Goal: Contribute content: Contribute content

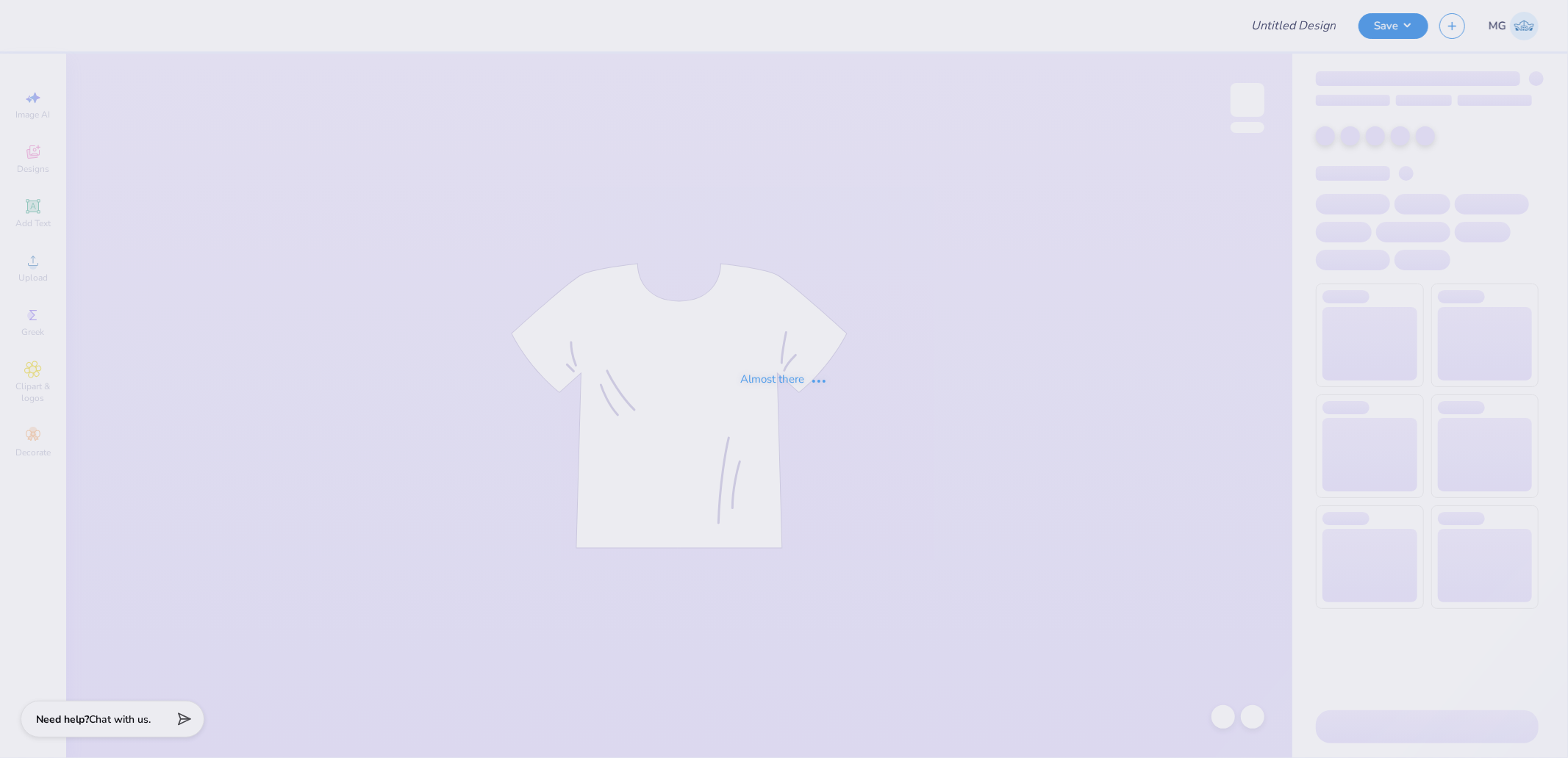
type input "[PERSON_NAME] [PERSON_NAME] : [GEOGRAPHIC_DATA][US_STATE]"
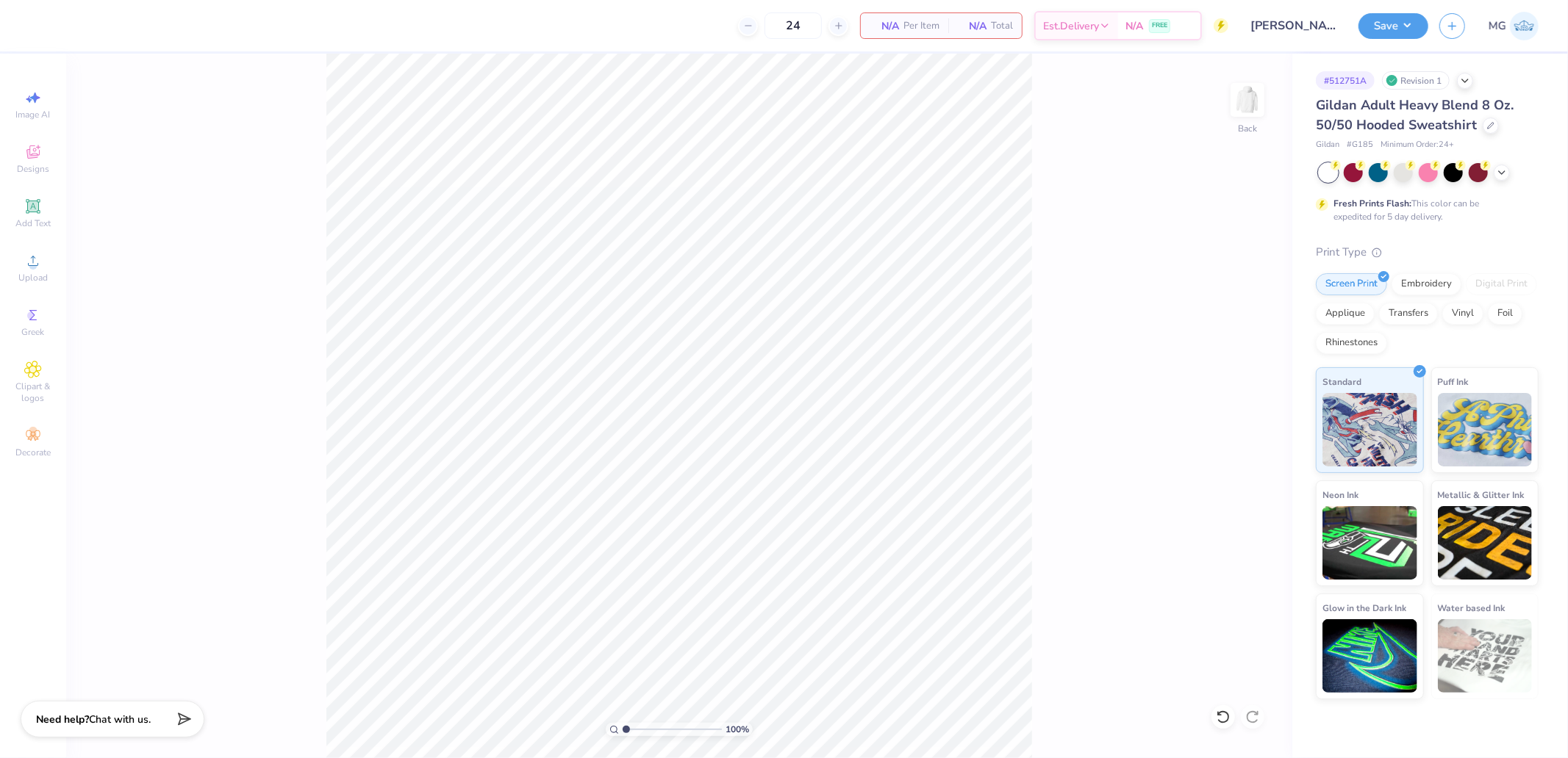
click at [1267, 95] on div "100 % Back" at bounding box center [680, 406] width 1226 height 704
click at [1240, 103] on img at bounding box center [1247, 100] width 59 height 59
click at [55, 274] on div "Upload" at bounding box center [33, 267] width 52 height 43
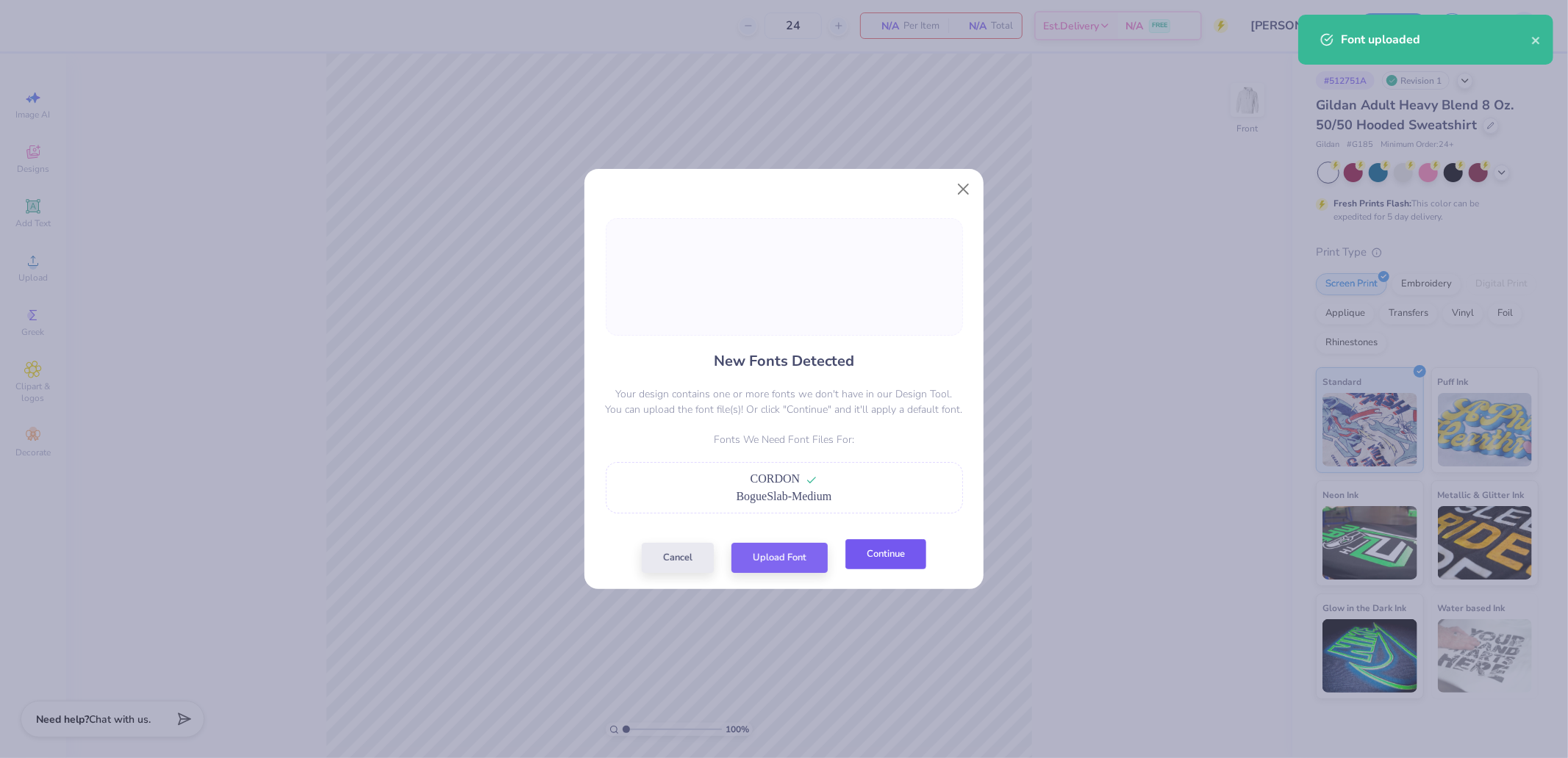
click at [873, 564] on button "Continue" at bounding box center [885, 555] width 80 height 31
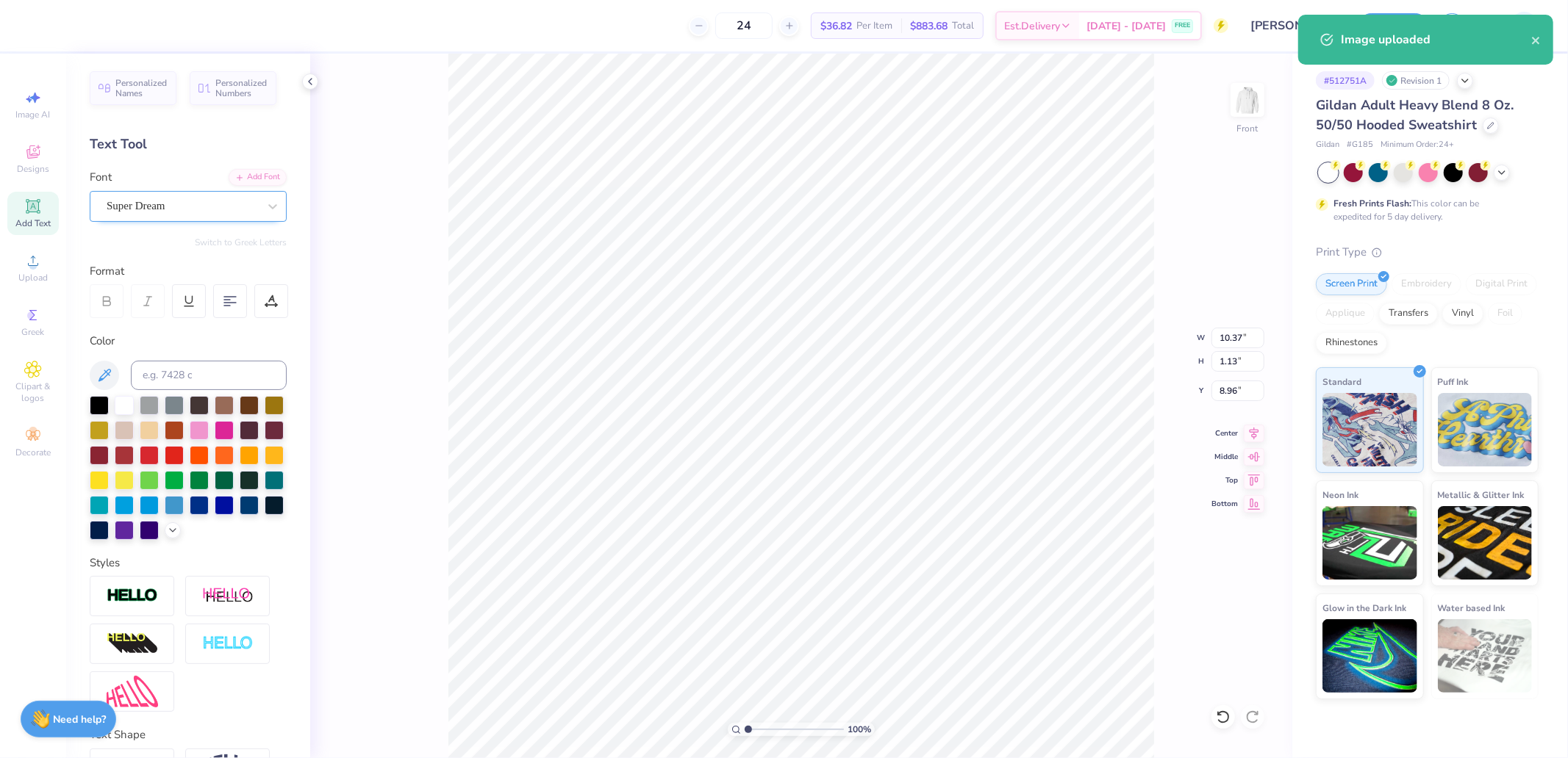
click at [170, 221] on div "Super Dream" at bounding box center [188, 206] width 197 height 31
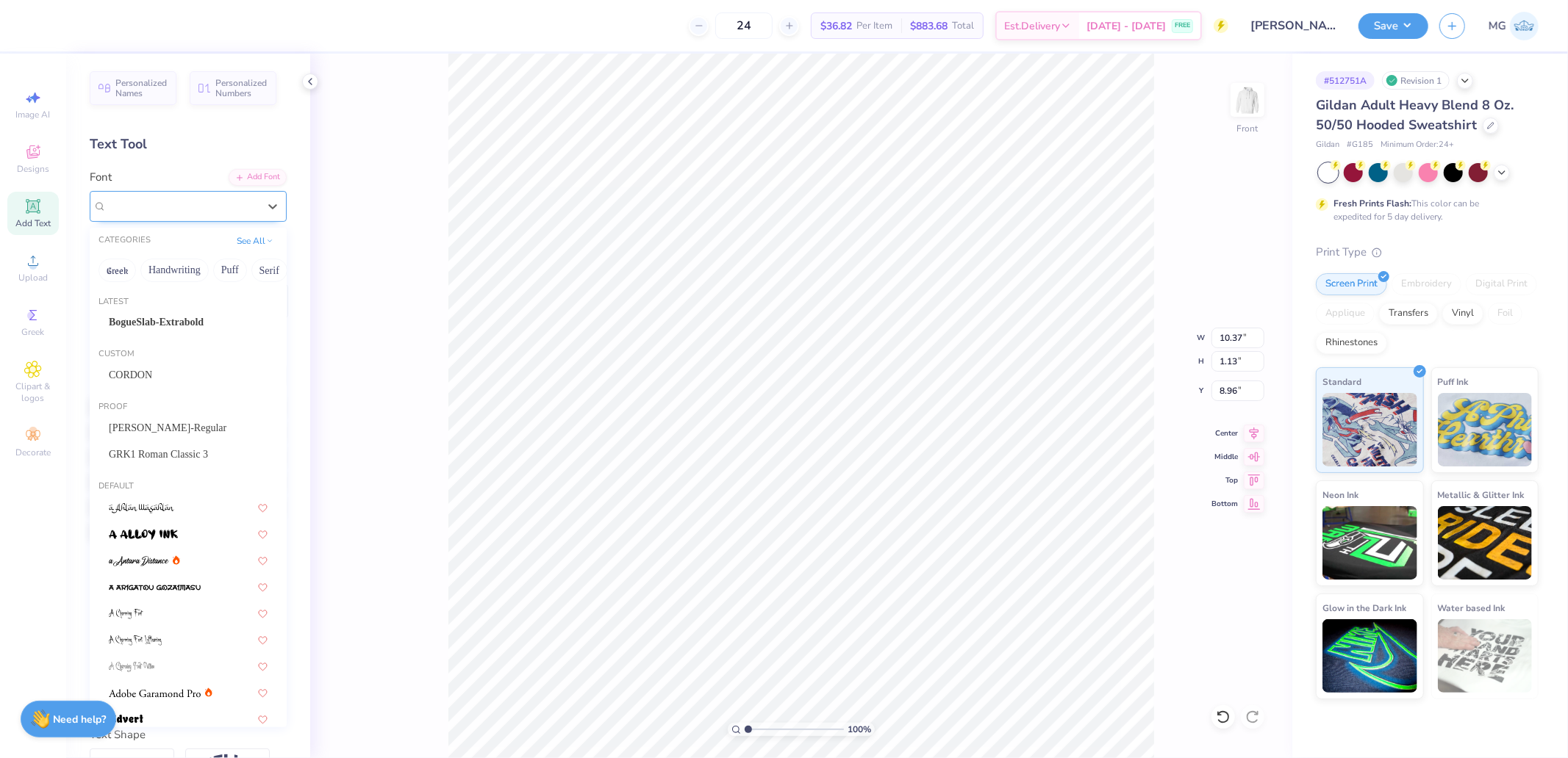
click at [178, 215] on div at bounding box center [182, 205] width 152 height 19
click at [158, 324] on span "BogueSlab-Extrabold" at bounding box center [156, 322] width 95 height 16
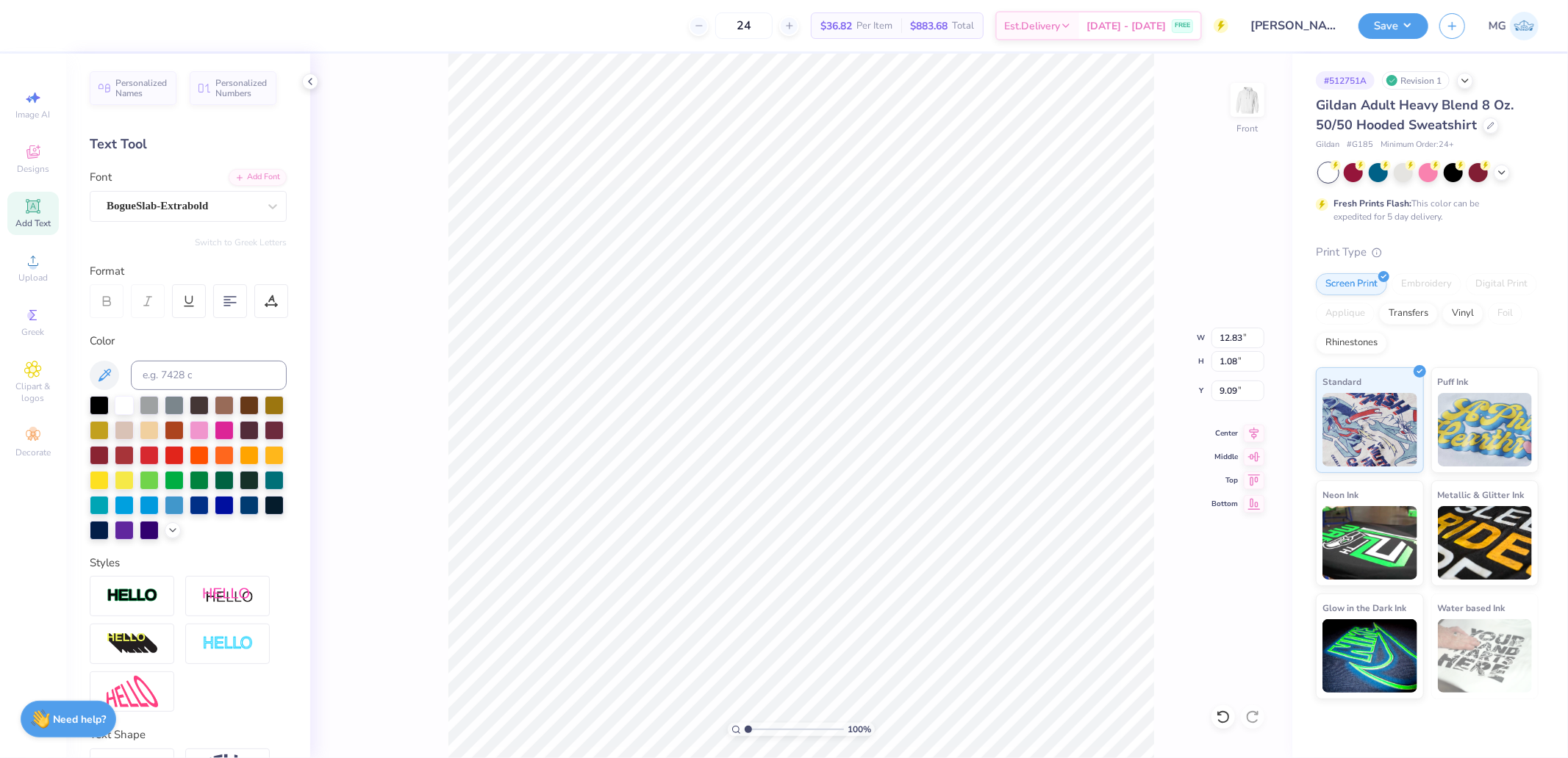
type input "12.83"
type input "1.08"
type input "9.09"
click at [174, 202] on div "BogueSlab-Extrabold" at bounding box center [182, 206] width 154 height 23
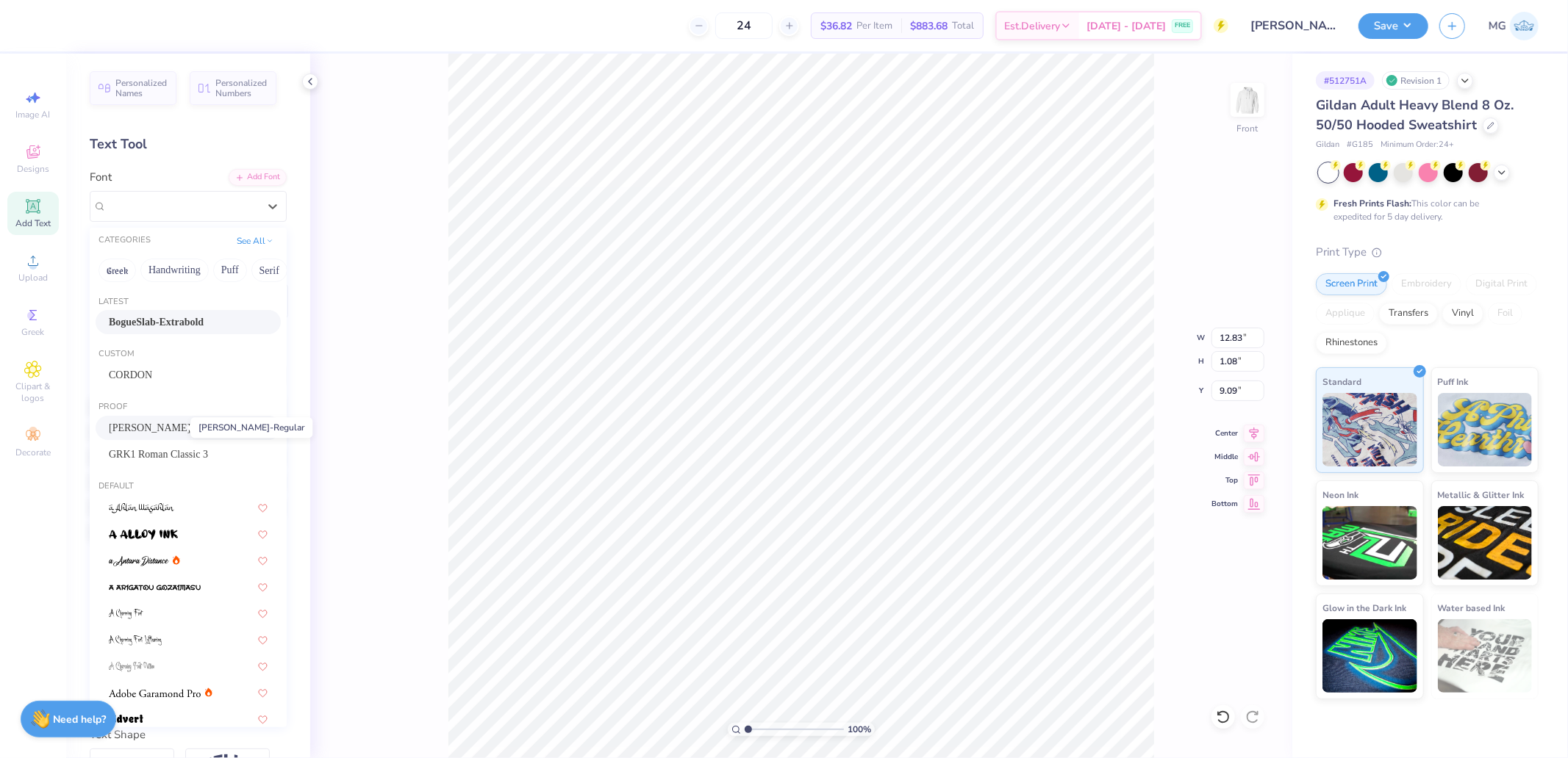
click at [181, 427] on span "[PERSON_NAME]-Regular" at bounding box center [167, 428] width 117 height 16
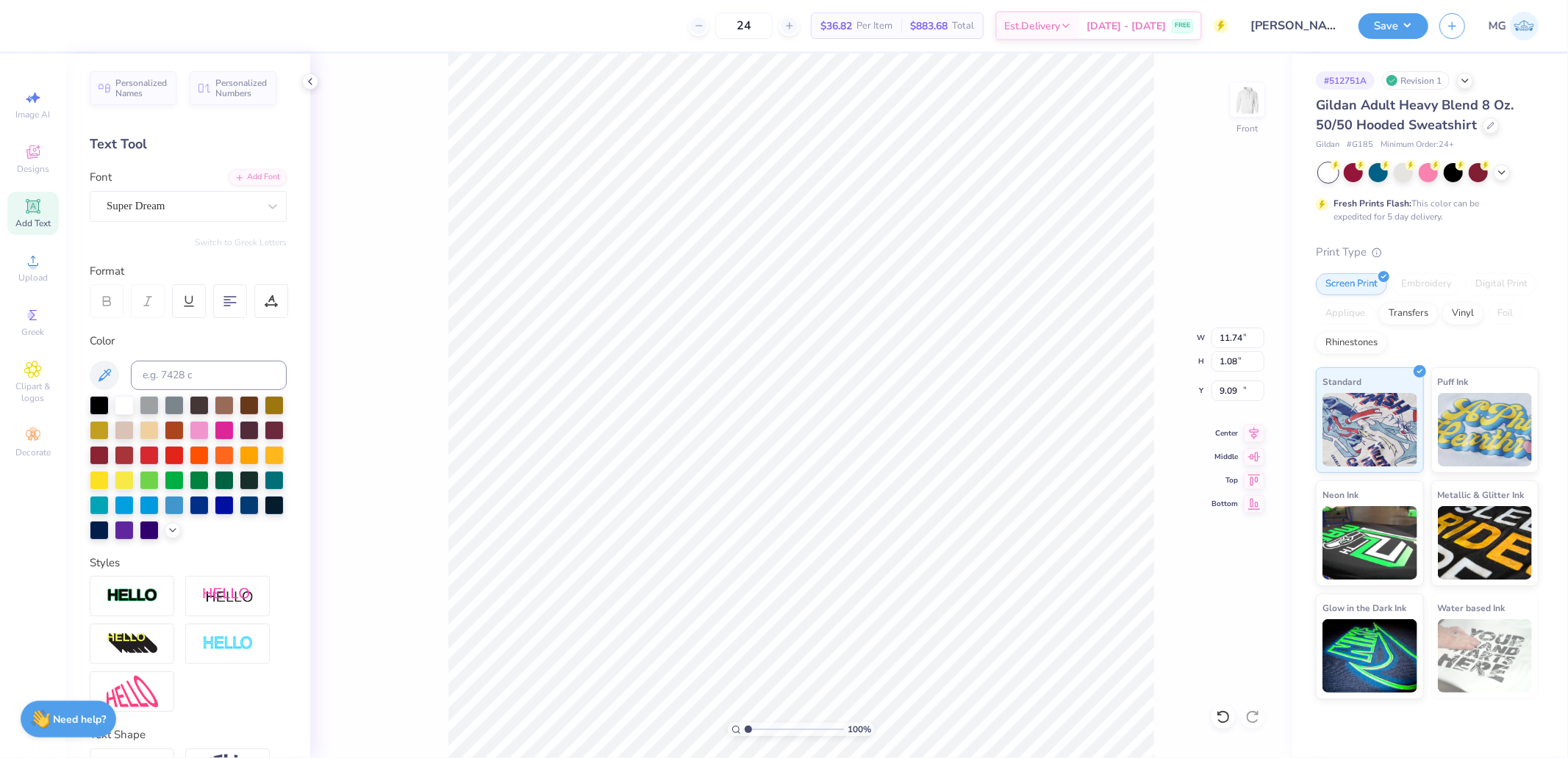
type input "10.49"
type input "0.89"
type input "21.42"
click at [164, 209] on div "Super Dream" at bounding box center [182, 206] width 154 height 23
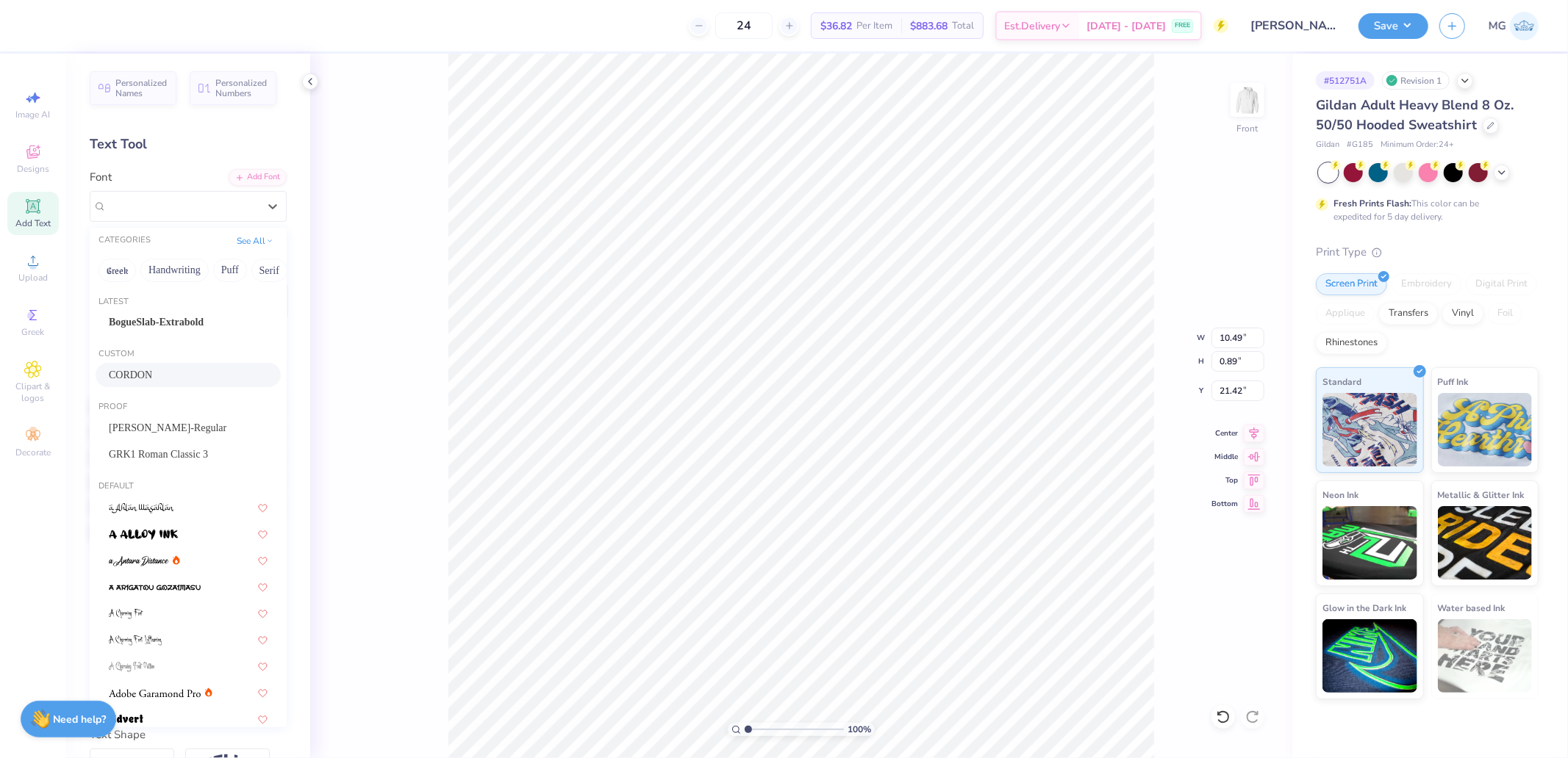
click at [144, 369] on div "CORDON" at bounding box center [189, 375] width 159 height 16
type input "8.74"
type input "0.85"
type input "21.52"
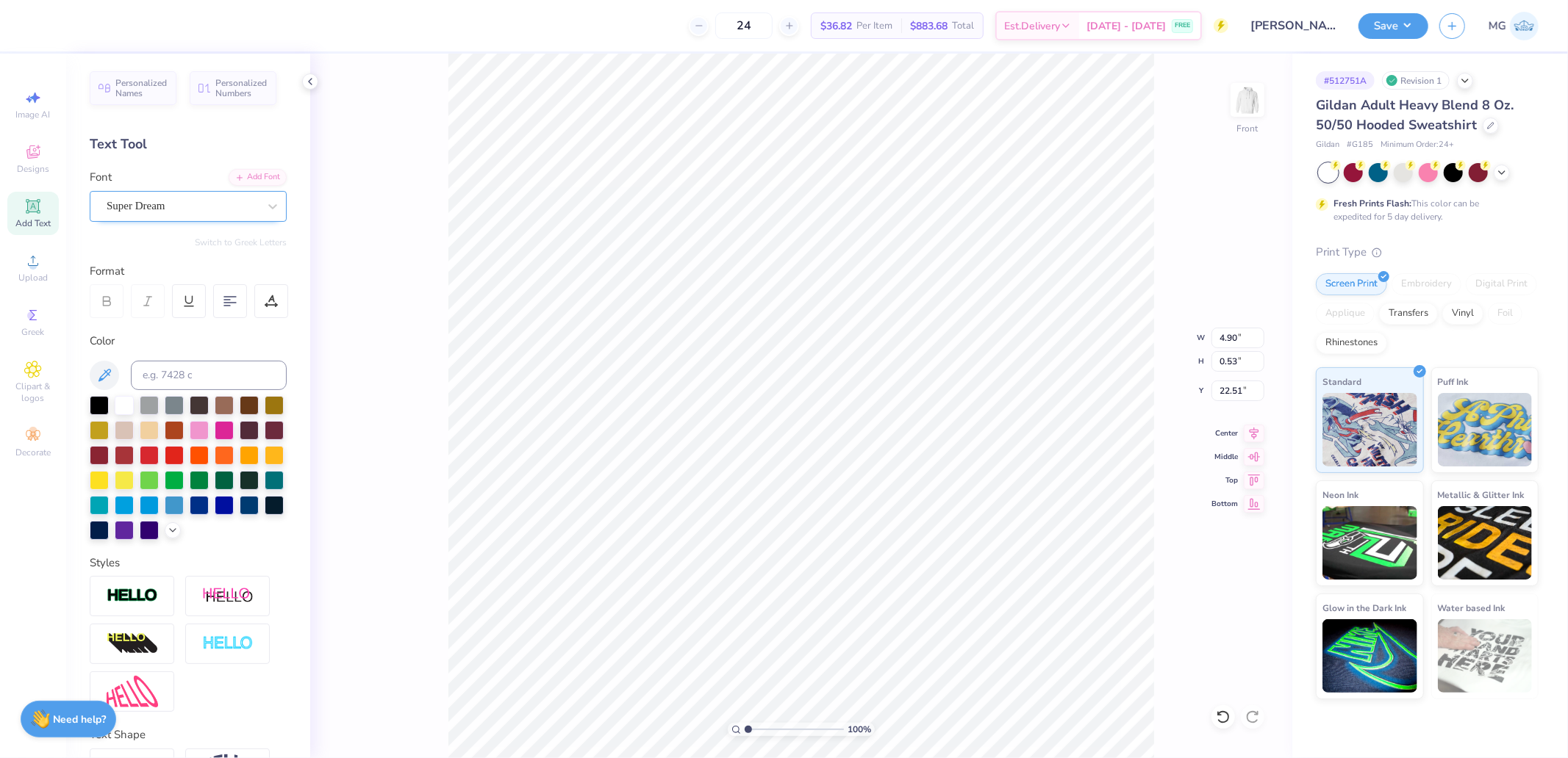
click at [173, 203] on div "Super Dream" at bounding box center [182, 206] width 154 height 23
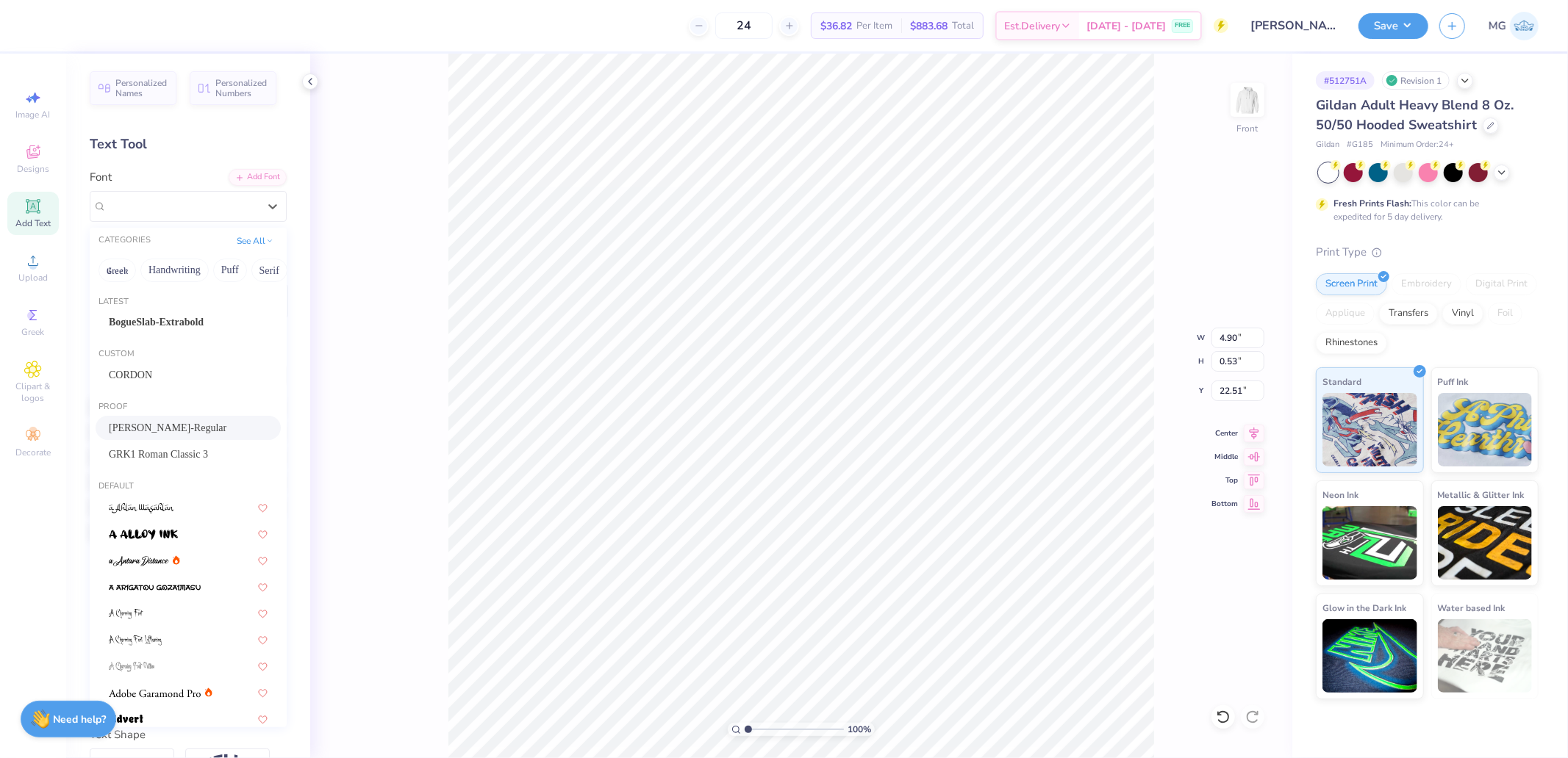
click at [155, 432] on span "[PERSON_NAME]-Regular" at bounding box center [167, 428] width 117 height 16
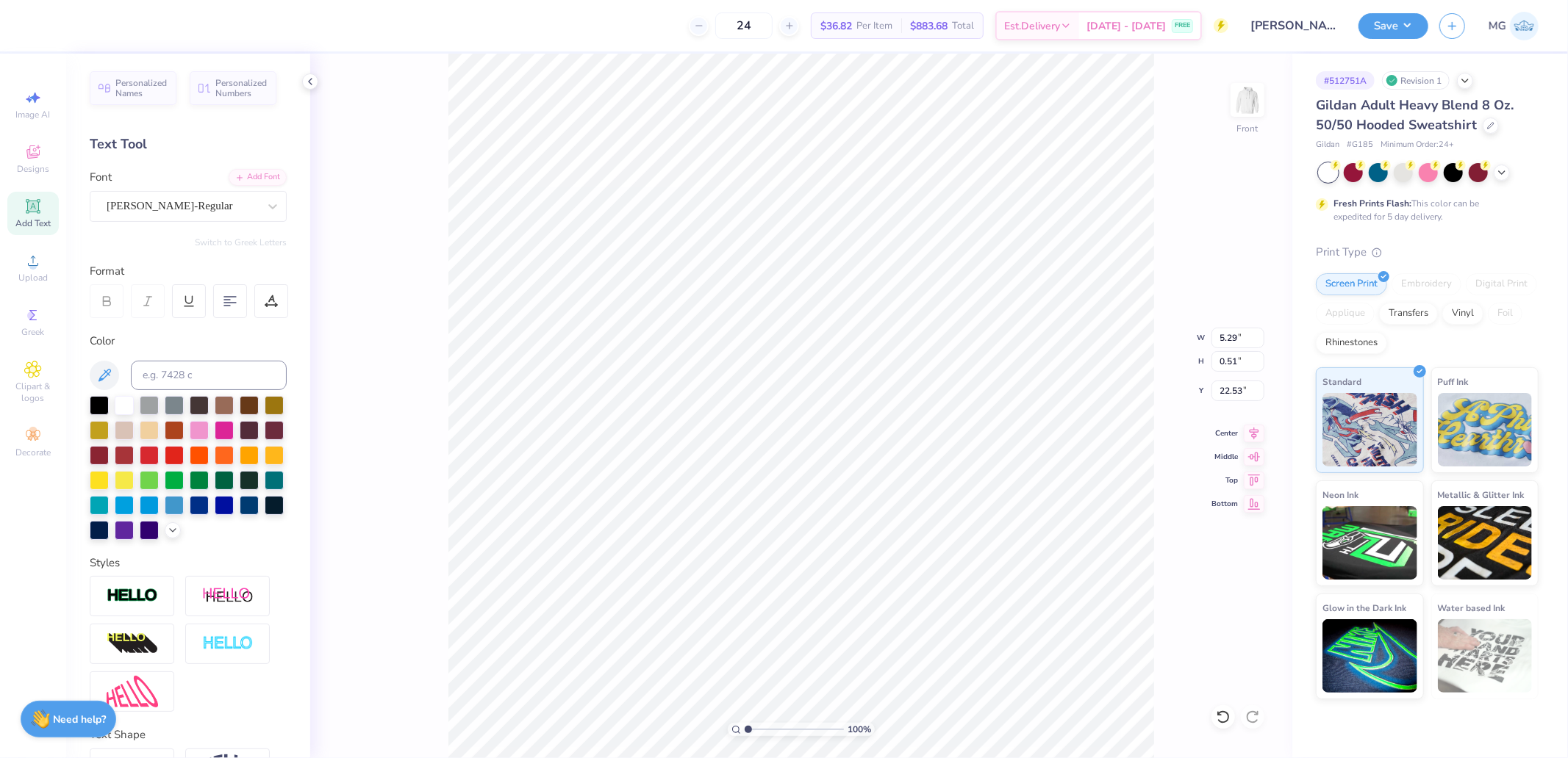
type input "5.29"
type input "0.51"
type input "22.53"
click at [1251, 435] on icon at bounding box center [1254, 431] width 20 height 18
click at [1250, 426] on icon at bounding box center [1254, 431] width 20 height 18
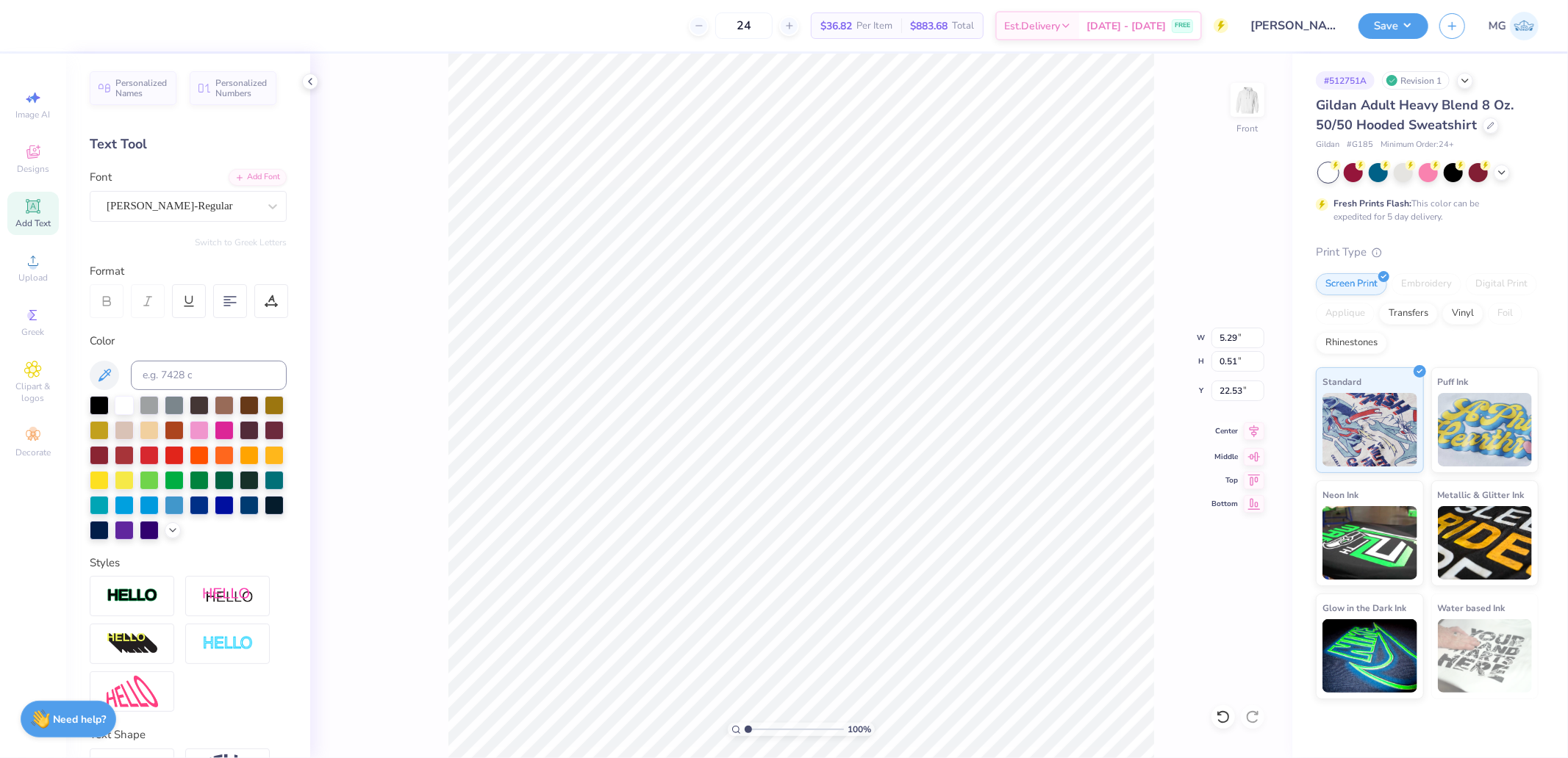
click at [1254, 427] on icon at bounding box center [1254, 431] width 20 height 18
type input "21.48"
click at [1250, 430] on icon at bounding box center [1254, 431] width 20 height 18
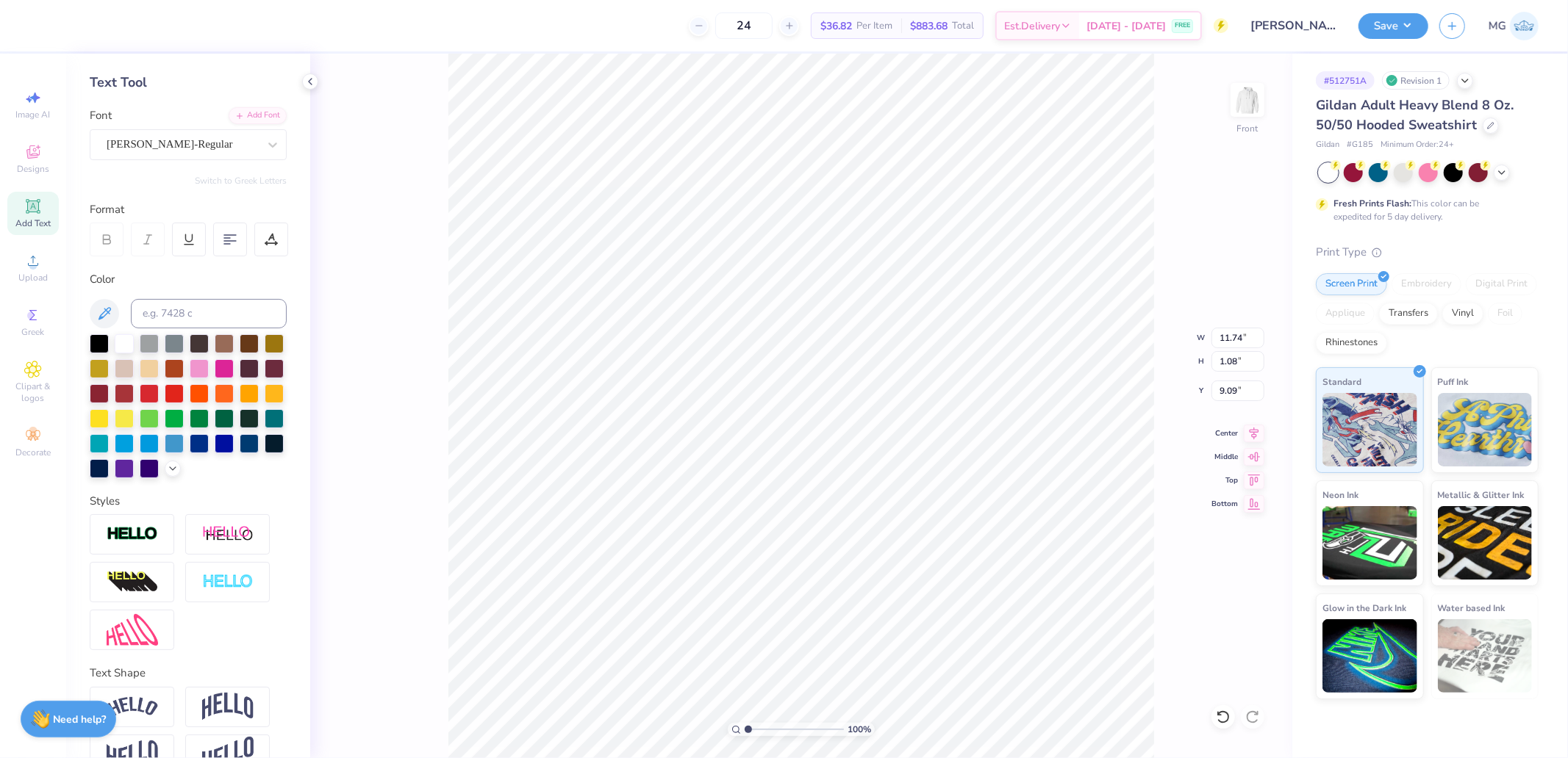
scroll to position [120, 0]
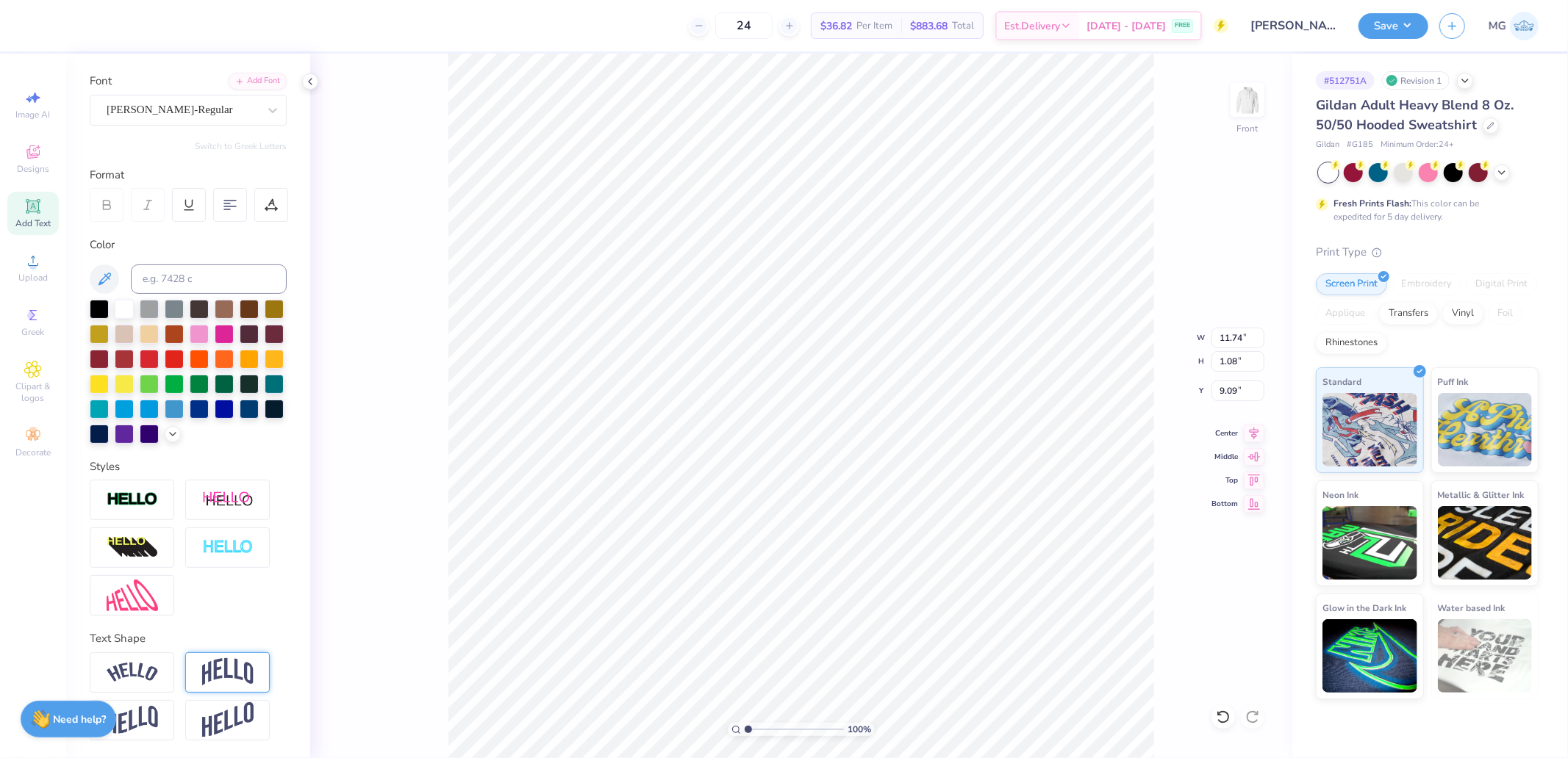
click at [230, 666] on img at bounding box center [228, 672] width 52 height 28
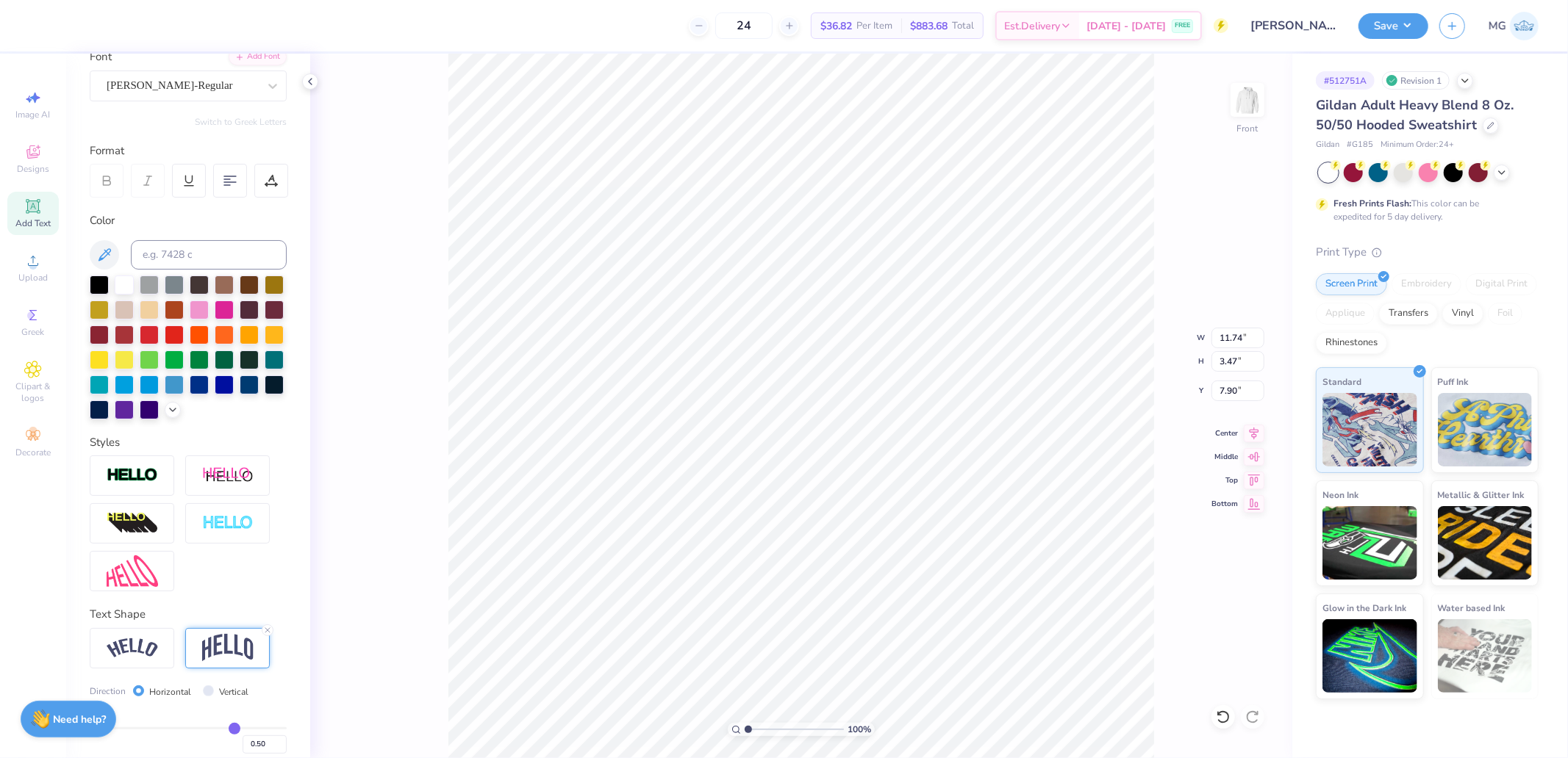
type input "3.47"
type input "7.90"
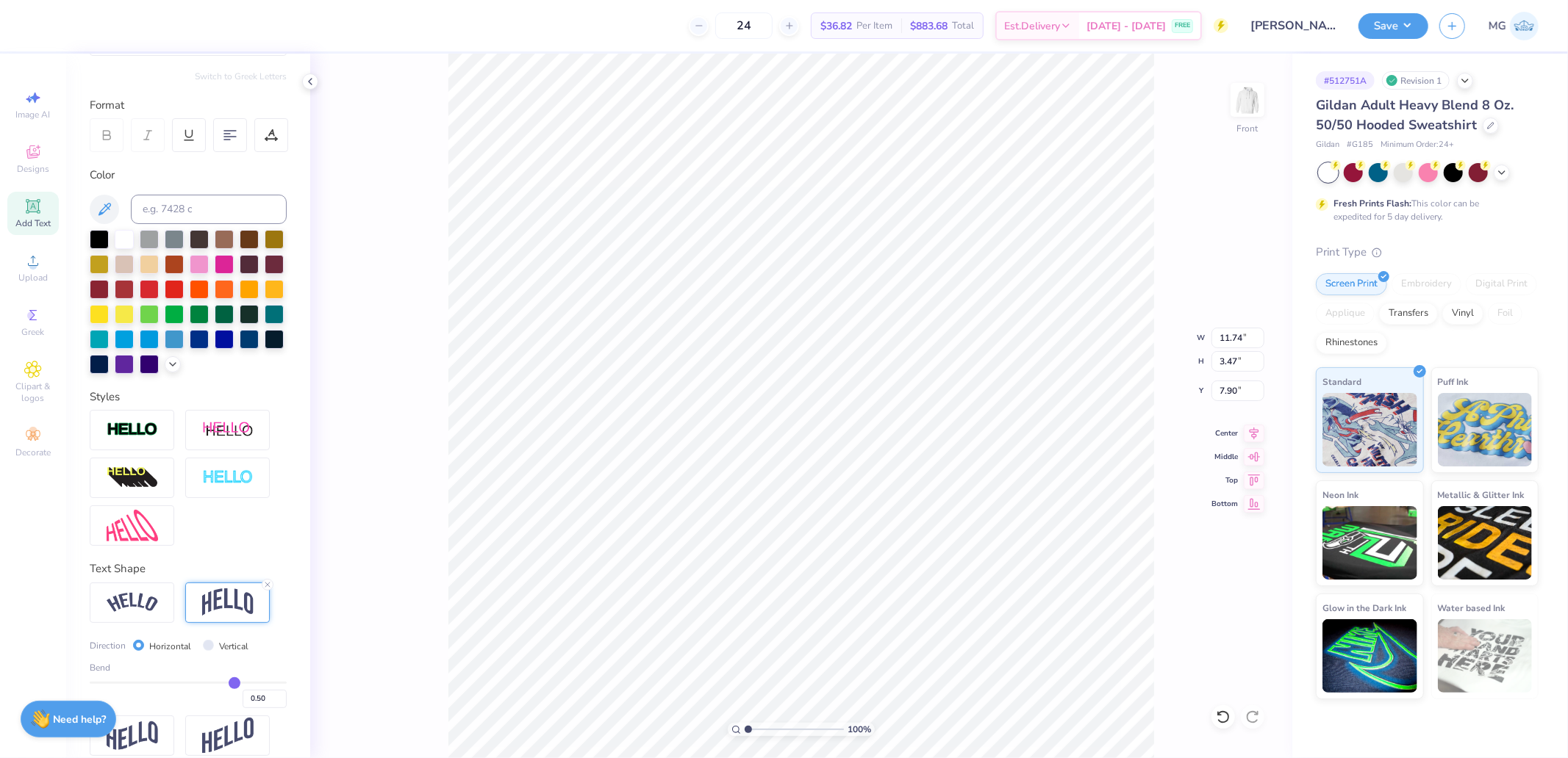
scroll to position [206, 0]
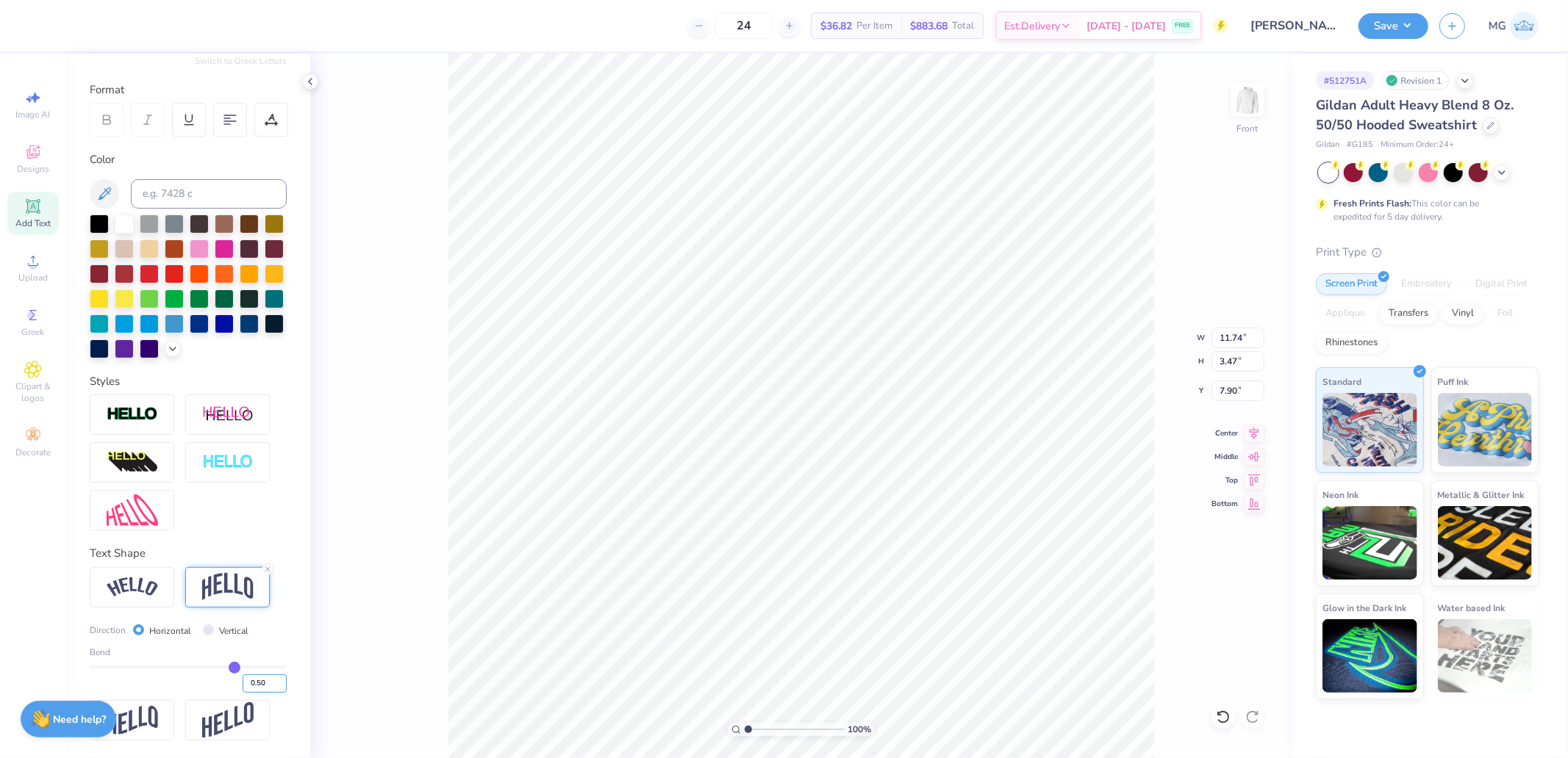
click at [253, 684] on input "0.50" at bounding box center [264, 684] width 44 height 18
type input "0.25"
type input "2.22"
type input "8.21"
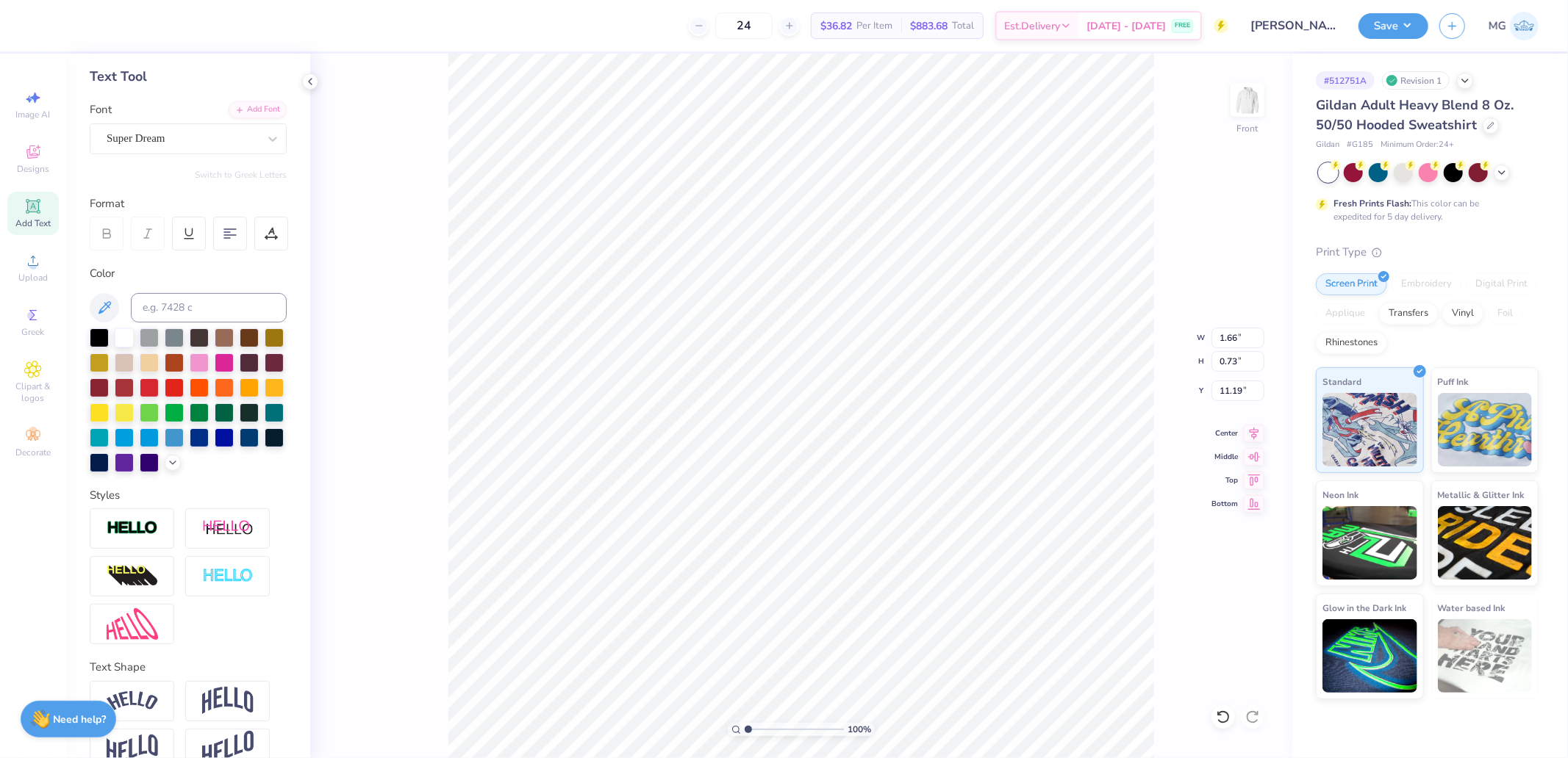
scroll to position [63, 0]
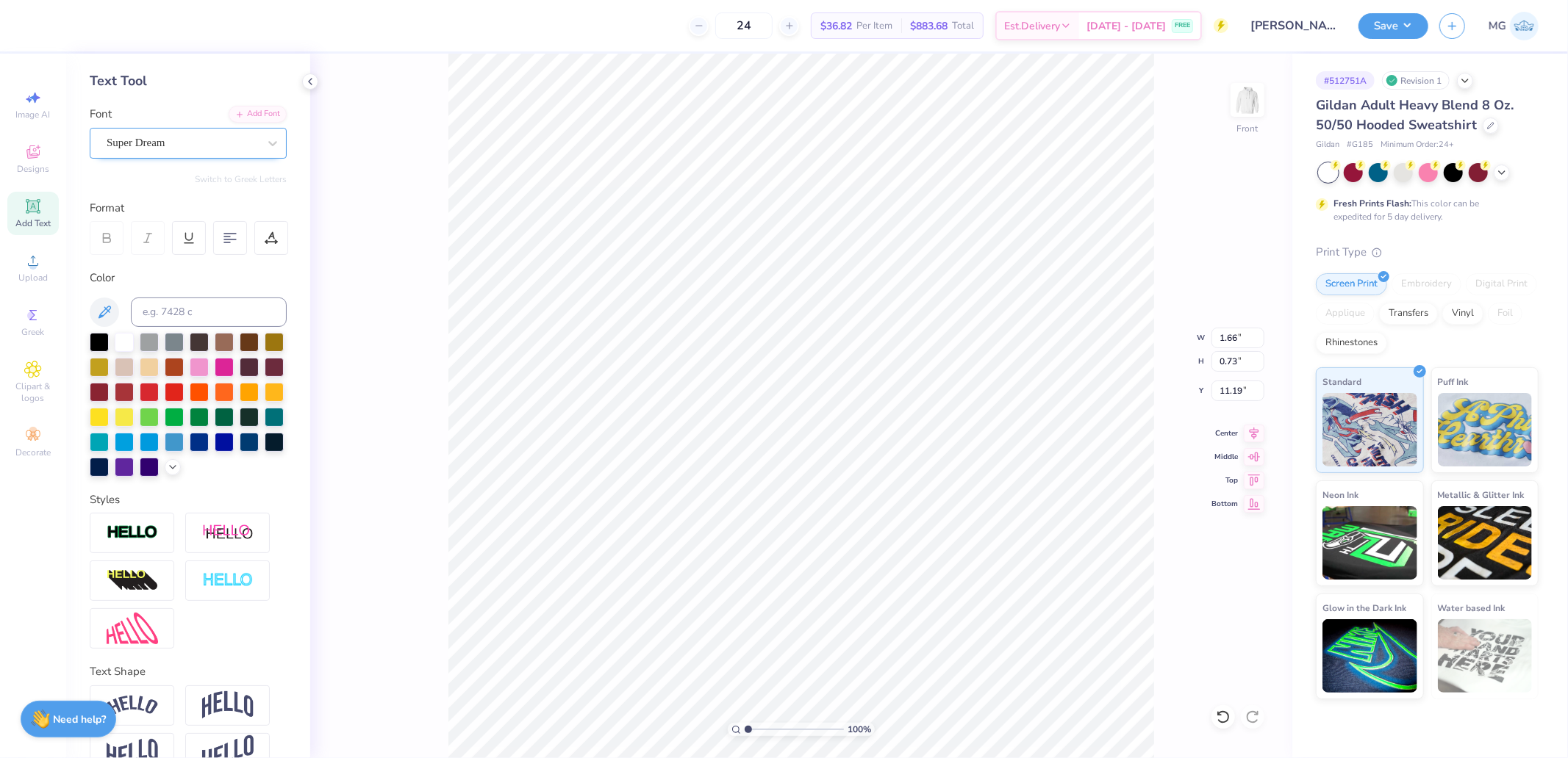
click at [178, 157] on div "Super Dream" at bounding box center [188, 142] width 197 height 31
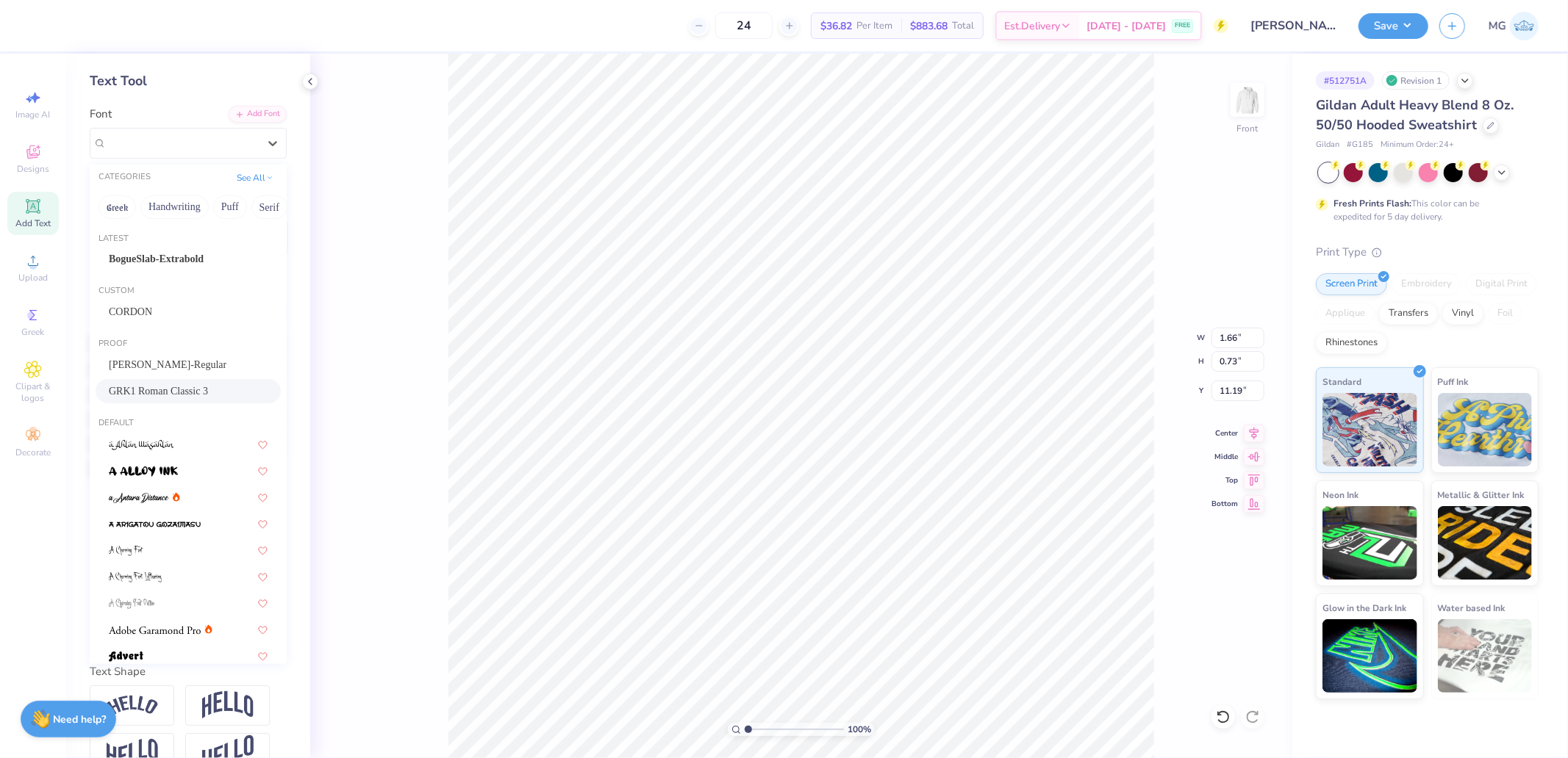
click at [156, 389] on span "GRK1 Roman Classic 3" at bounding box center [158, 391] width 99 height 16
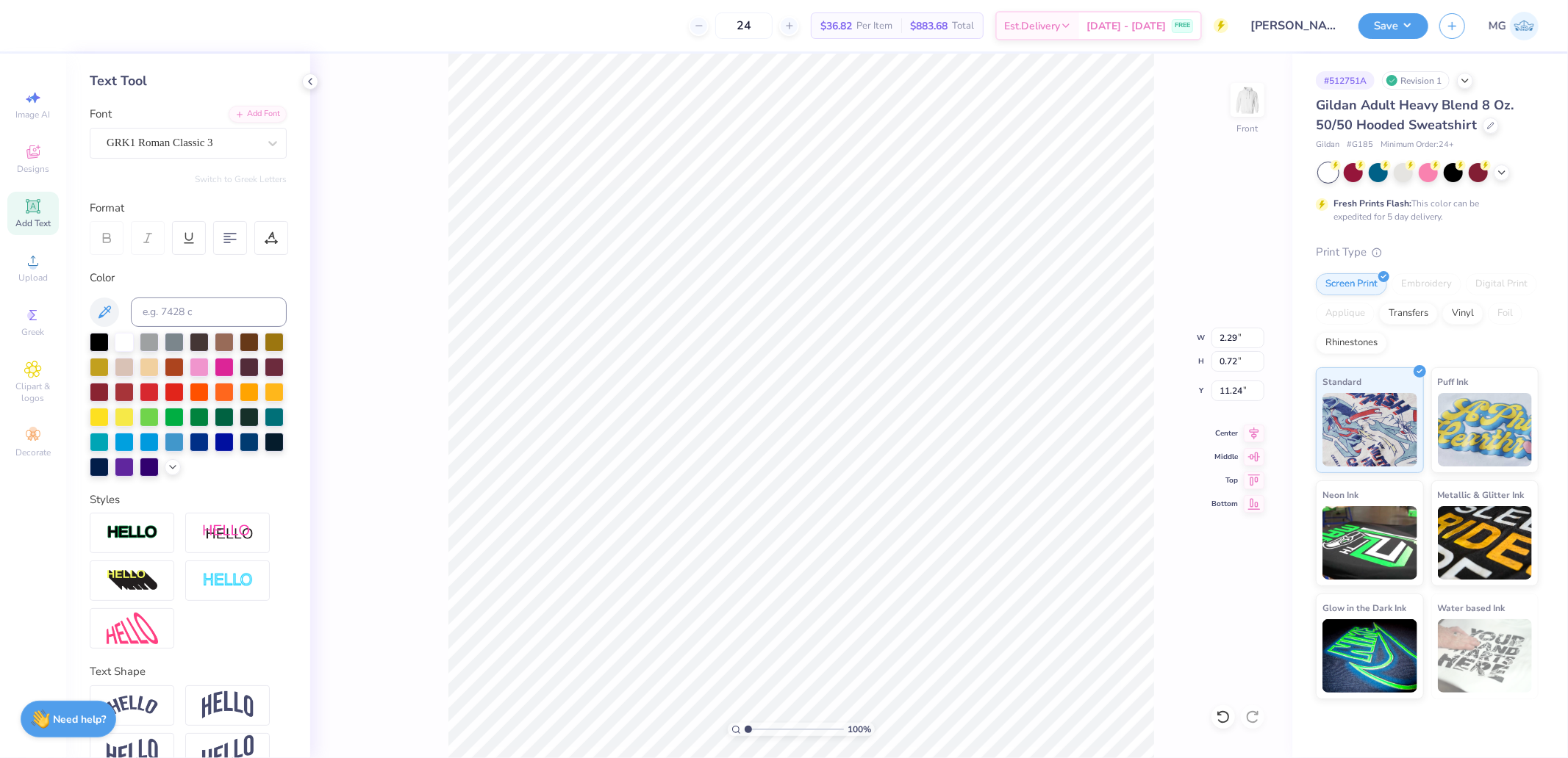
type input "2.29"
type input "0.72"
type input "11.24"
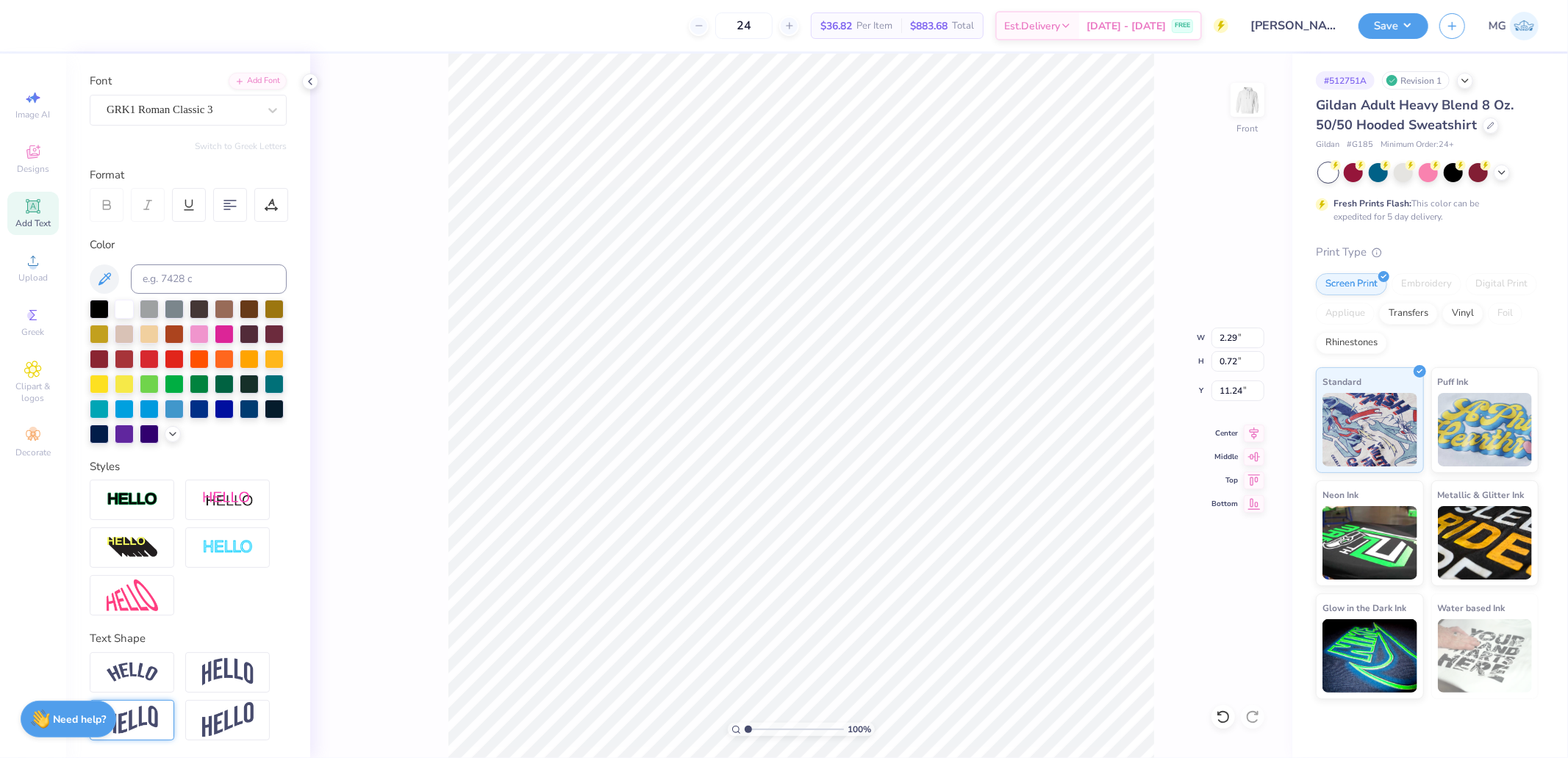
click at [155, 719] on img at bounding box center [132, 720] width 52 height 29
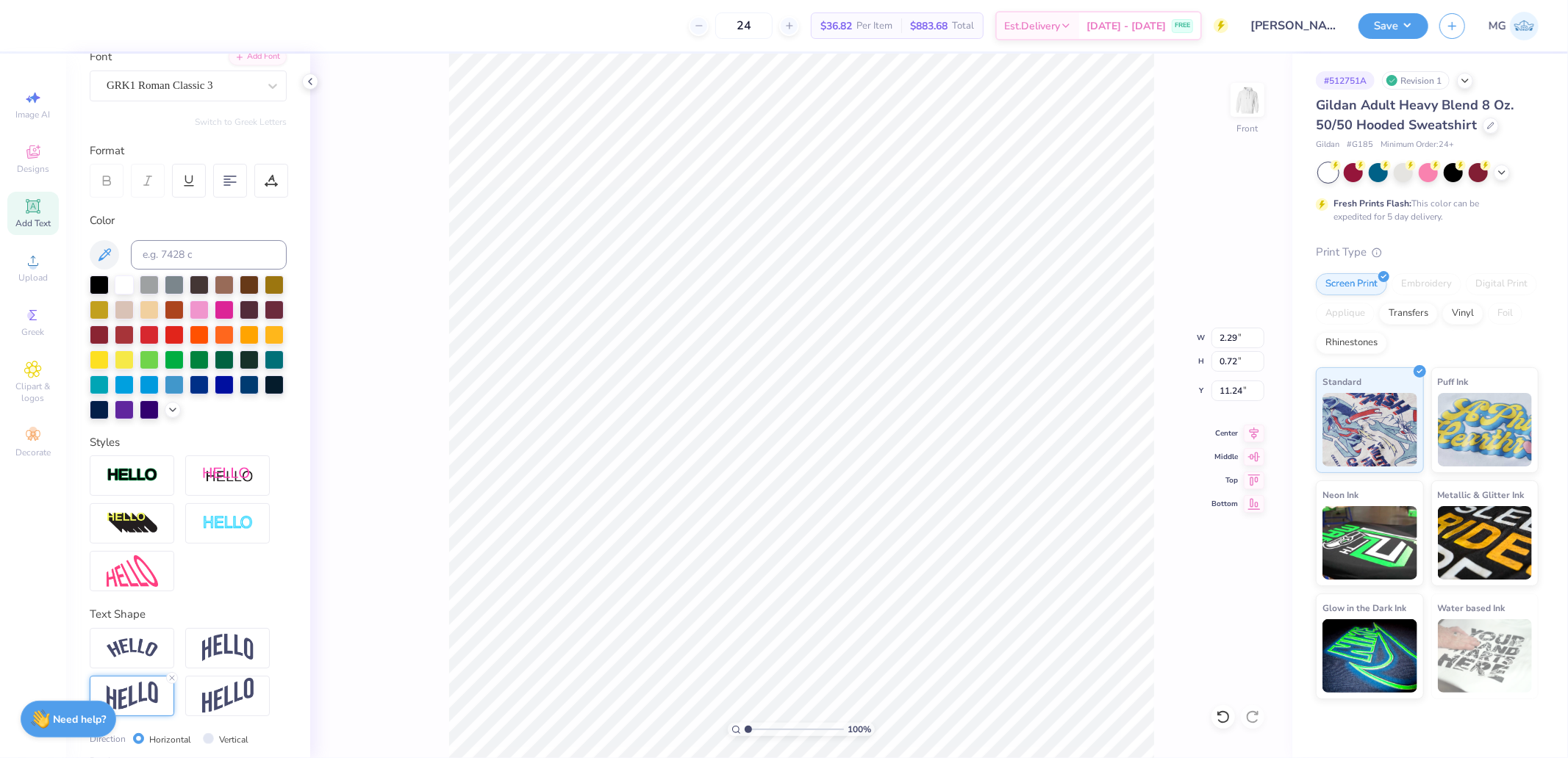
type input "1.08"
type input "11.06"
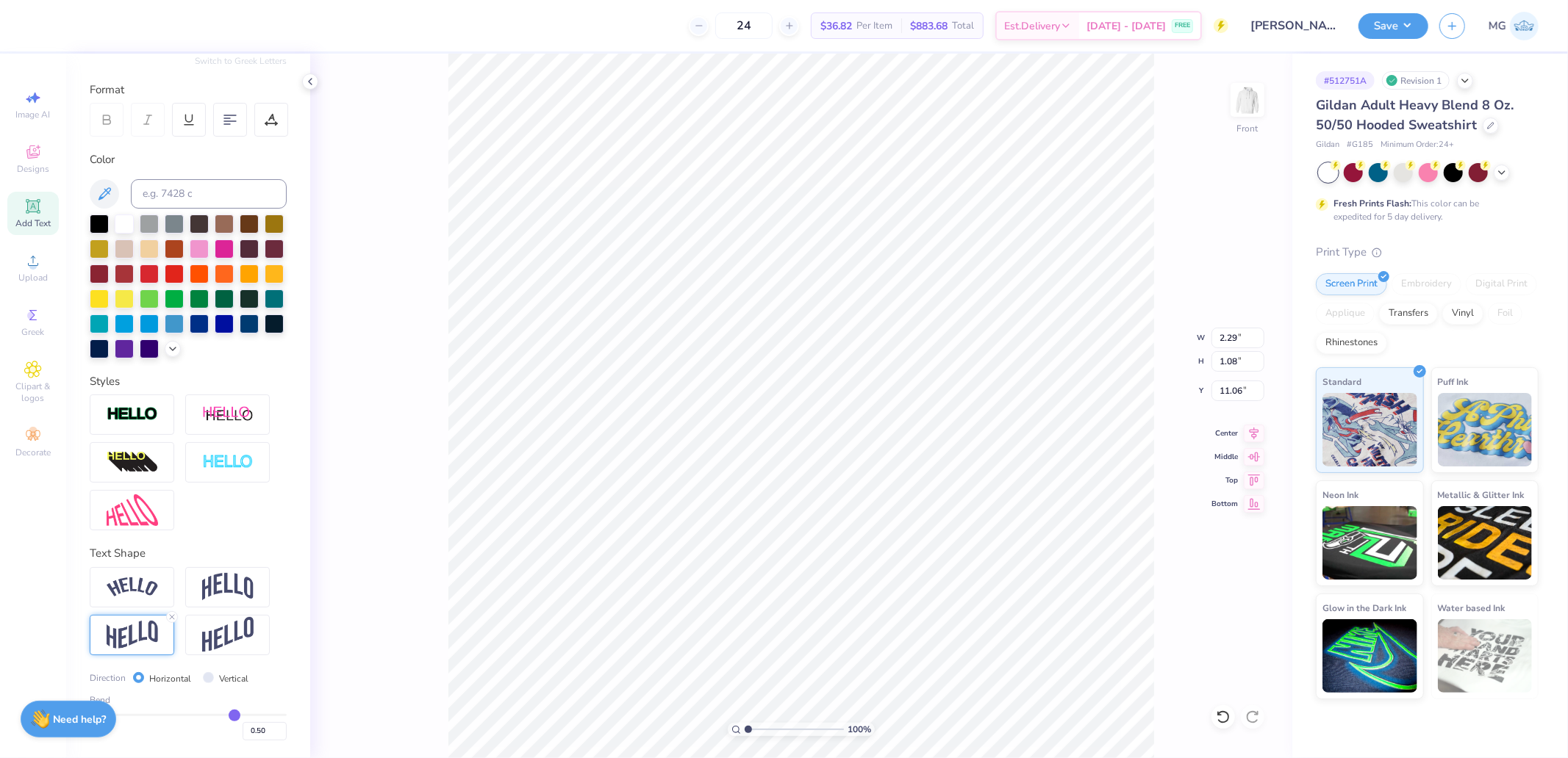
type input "0.8"
type input "0.80"
type input "0.8"
click at [251, 715] on input "range" at bounding box center [188, 715] width 197 height 2
click at [248, 729] on input "0.80" at bounding box center [264, 732] width 44 height 18
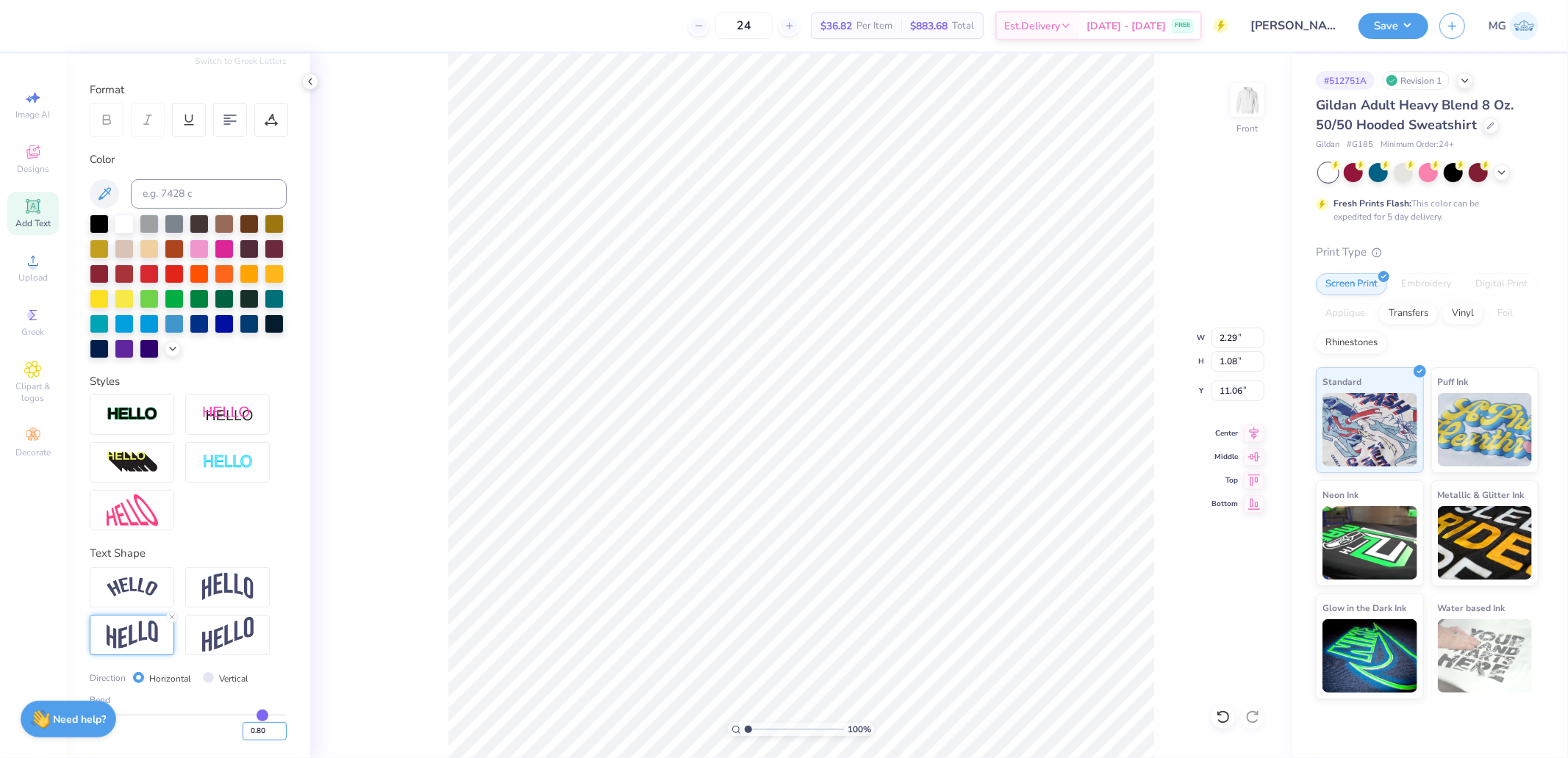
type input "1.30"
type input "10.96"
type input ".25"
type input "0.25"
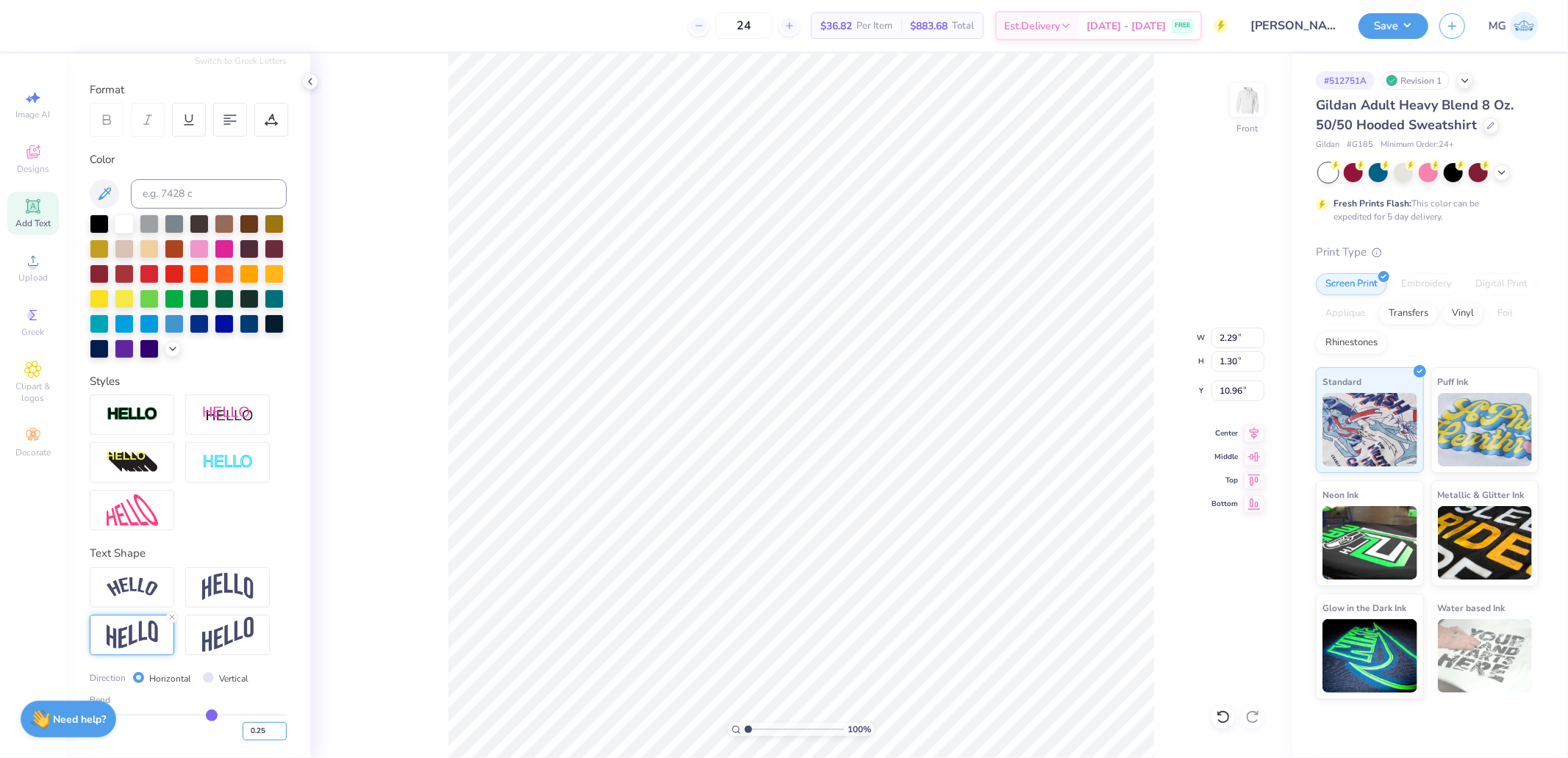
type input "0.90"
type input "11.15"
type input "2.57"
type input "1.01"
type input "11.05"
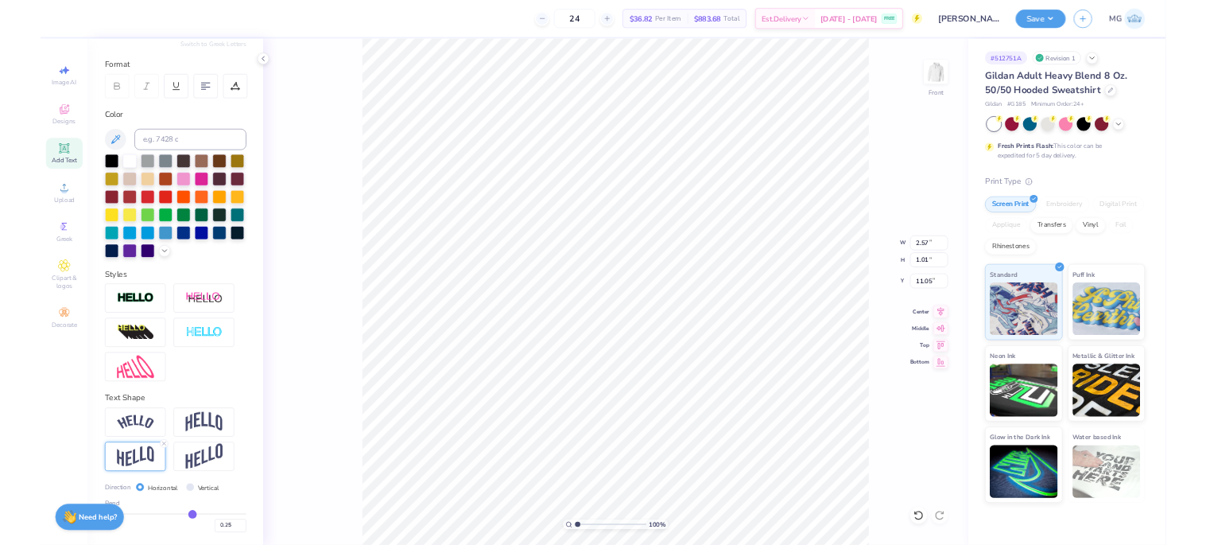
scroll to position [14, 2]
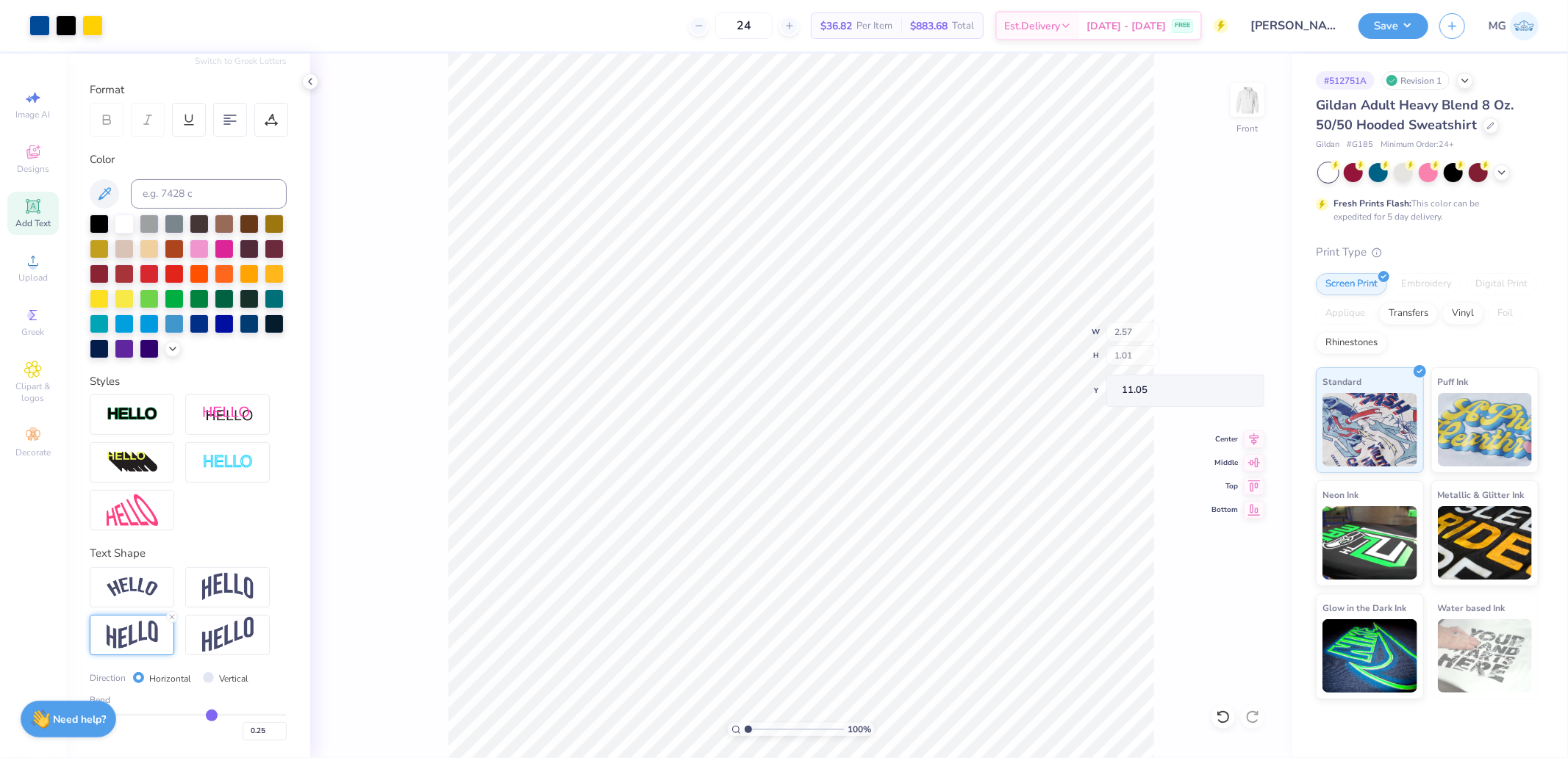
type input "15.00"
type input "10.72"
type input "10.42"
type input "11.00"
type input "1.55"
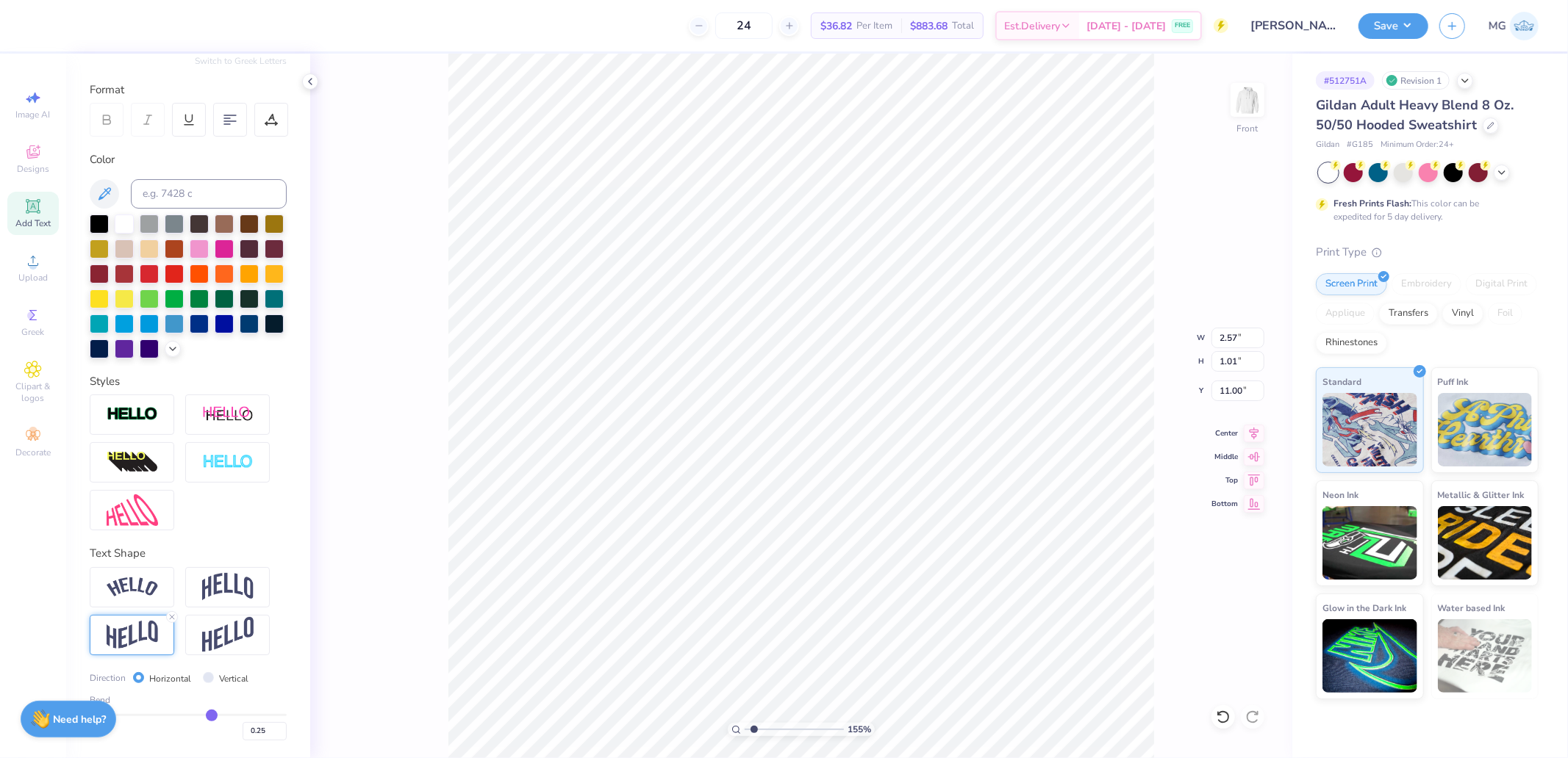
click at [753, 729] on input "range" at bounding box center [793, 729] width 99 height 13
type input "10.98"
click at [1078, 758] on html "Art colors 24 $36.82 Per Item $883.68 Total Est. Delivery [DATE] - [DATE] FREE …" at bounding box center [784, 379] width 1568 height 758
click at [1229, 336] on input "15.00" at bounding box center [1237, 338] width 53 height 20
type input "12.00"
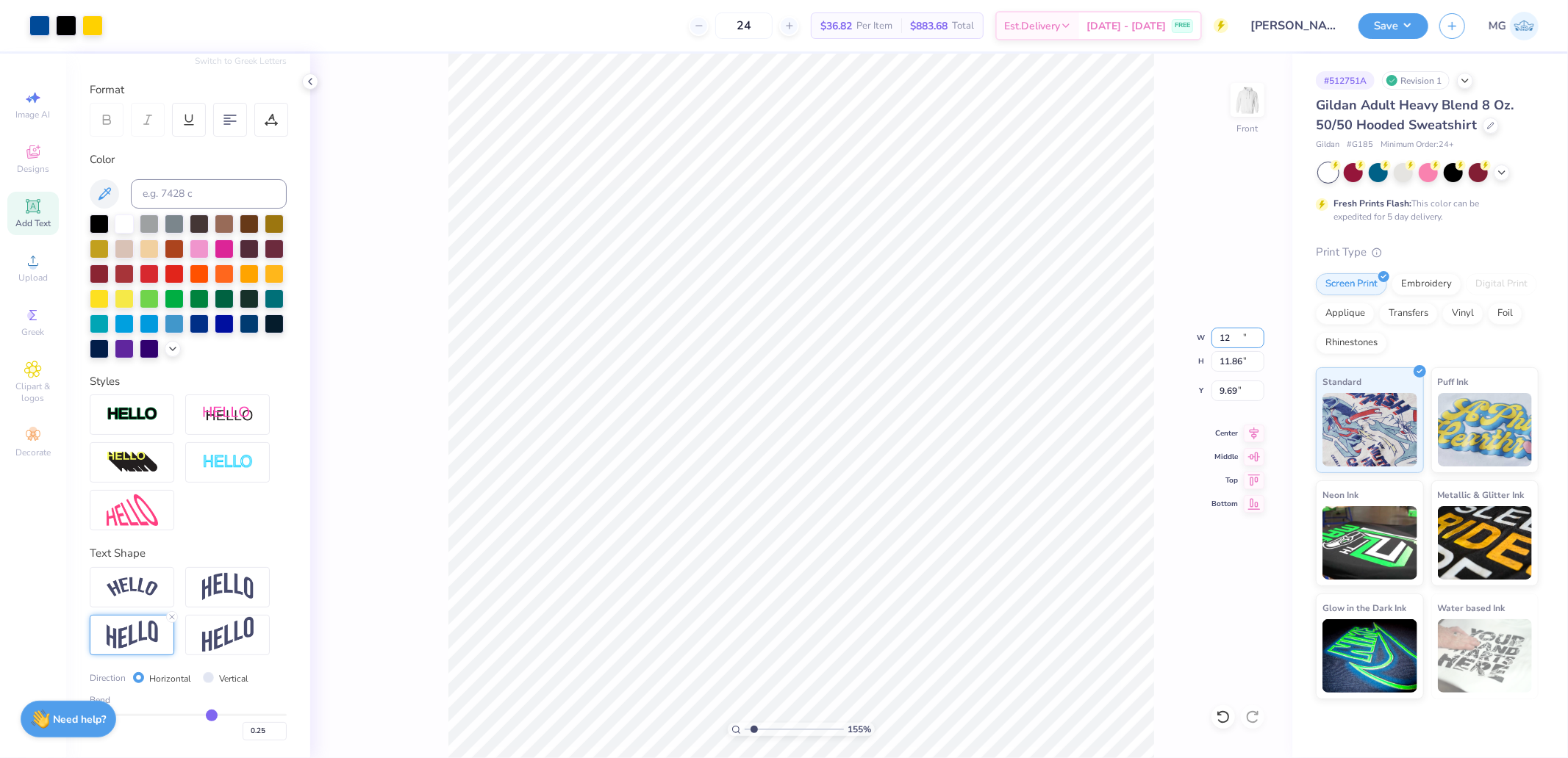
type input "11.86"
type input "9.69"
click at [1243, 361] on input "11.86" at bounding box center [1237, 361] width 53 height 20
type input "10.5"
type input "10.62"
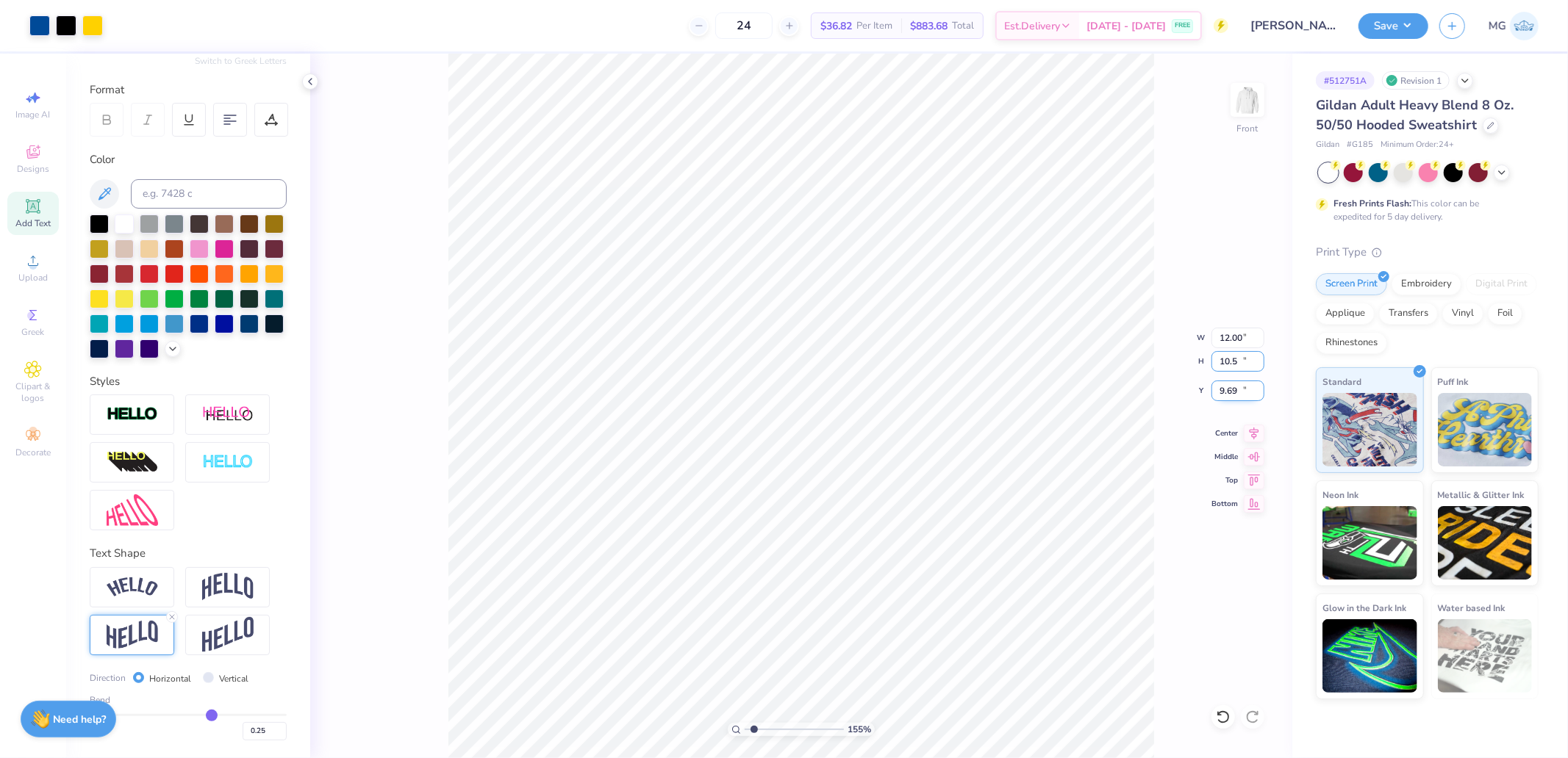
type input "10.50"
type input "10.37"
type input "11"
type input "11.13"
type input "11.00"
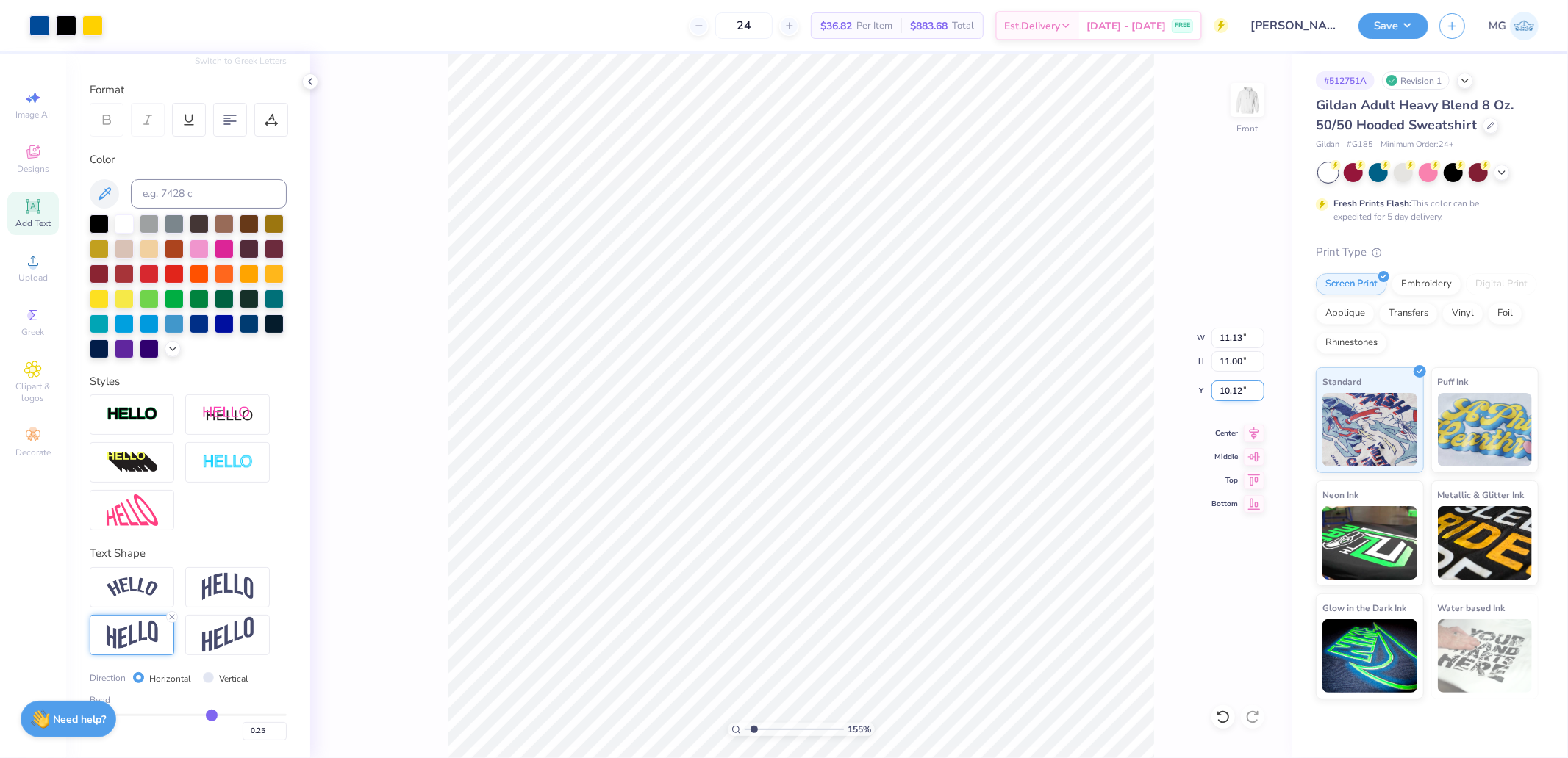
click at [1240, 385] on input "10.12" at bounding box center [1237, 391] width 53 height 20
type input "6.00"
drag, startPoint x: 1235, startPoint y: 332, endPoint x: 1254, endPoint y: 325, distance: 20.2
click at [1236, 332] on input "11.13" at bounding box center [1237, 338] width 53 height 20
type input "12.00"
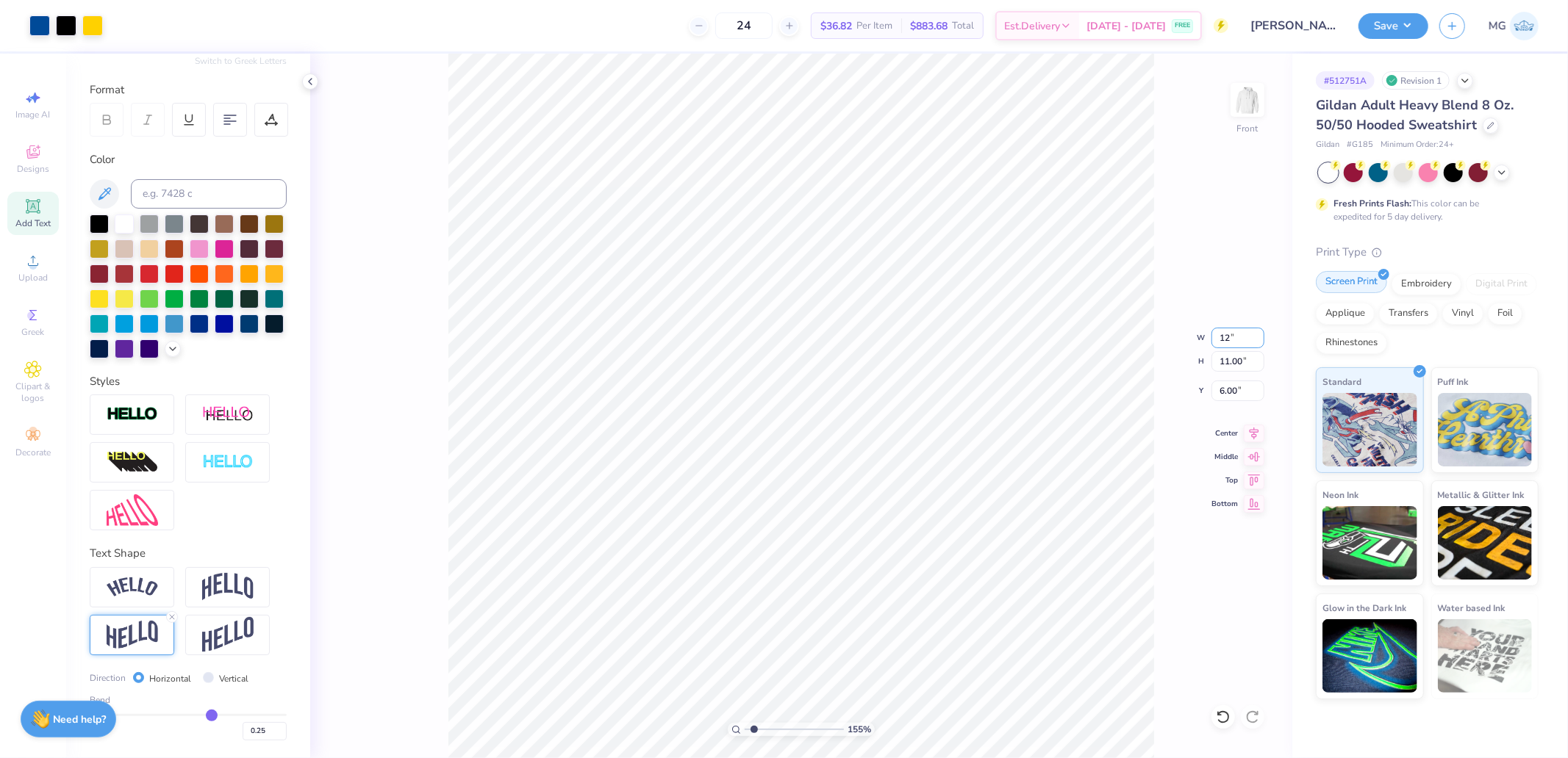
type input "11.86"
click at [1367, 8] on div "Save MG" at bounding box center [1463, 26] width 210 height 52
click at [1401, 32] on button "Save" at bounding box center [1393, 24] width 70 height 26
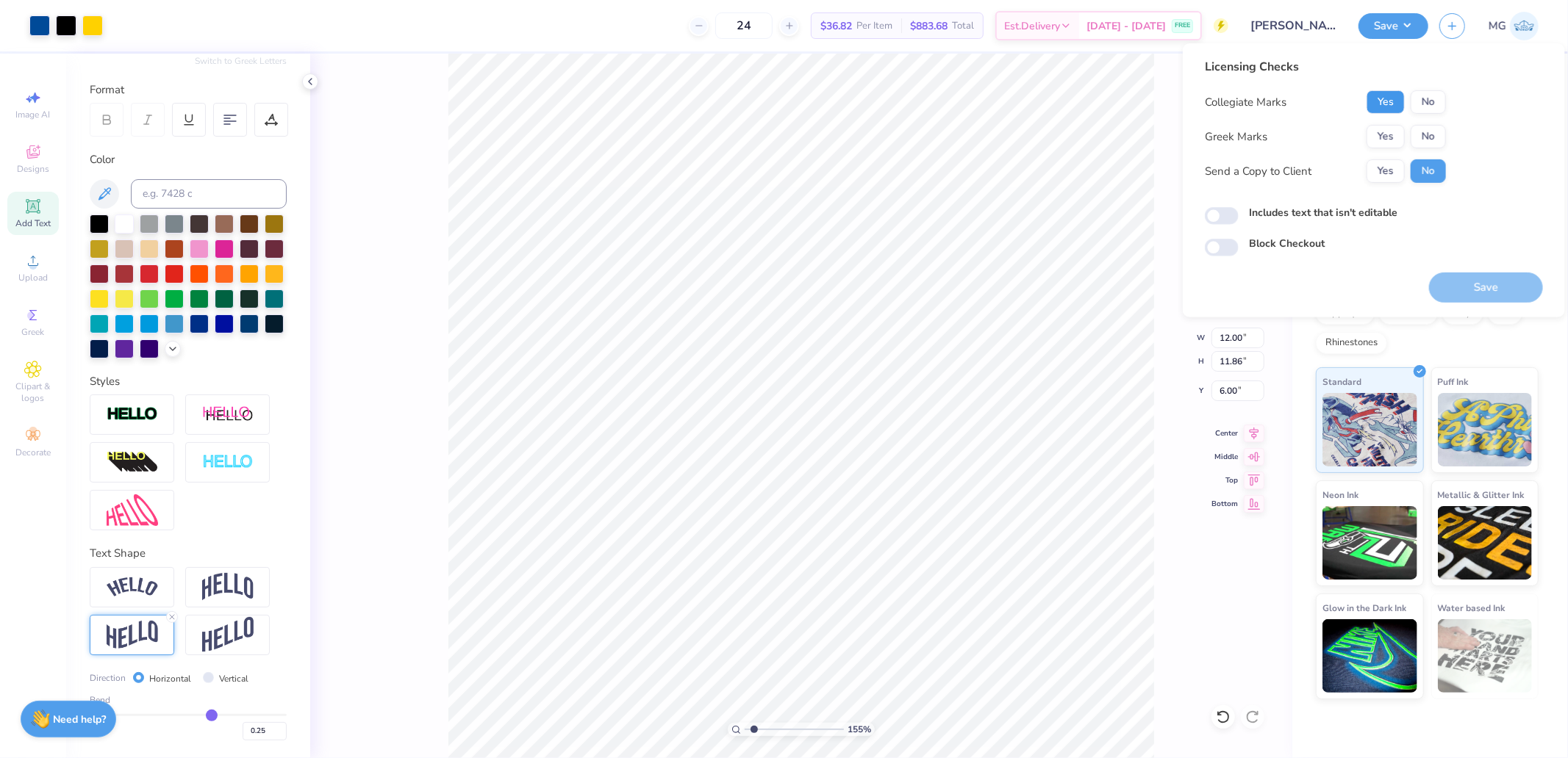
click at [1383, 106] on button "Yes" at bounding box center [1385, 102] width 38 height 23
click at [1383, 141] on button "Yes" at bounding box center [1385, 136] width 38 height 23
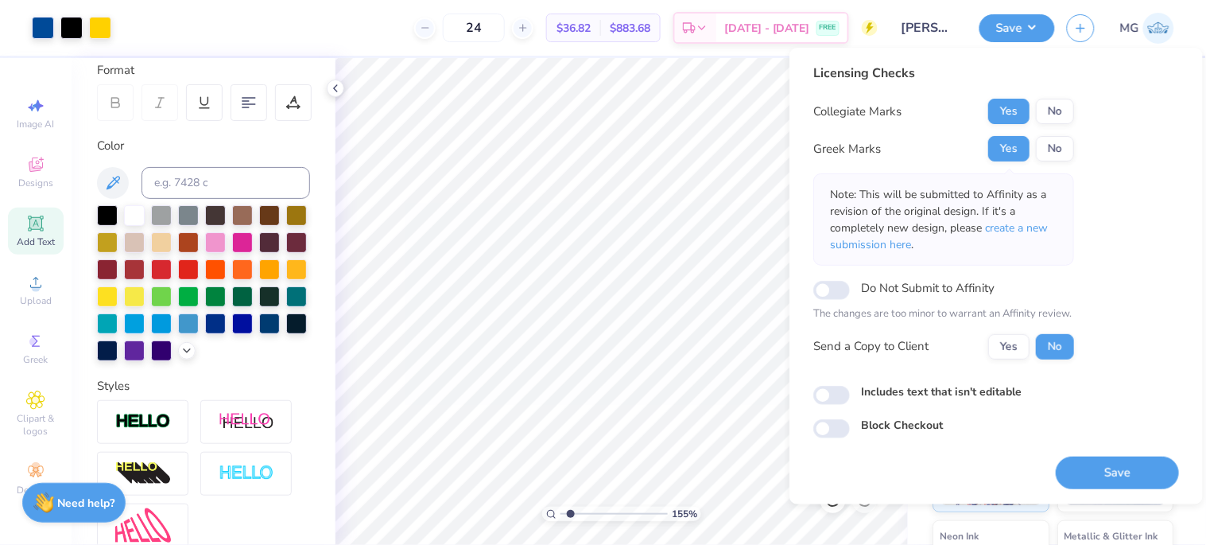
click at [1131, 467] on button "Save" at bounding box center [1117, 472] width 123 height 33
type input "1"
